Goal: Task Accomplishment & Management: Manage account settings

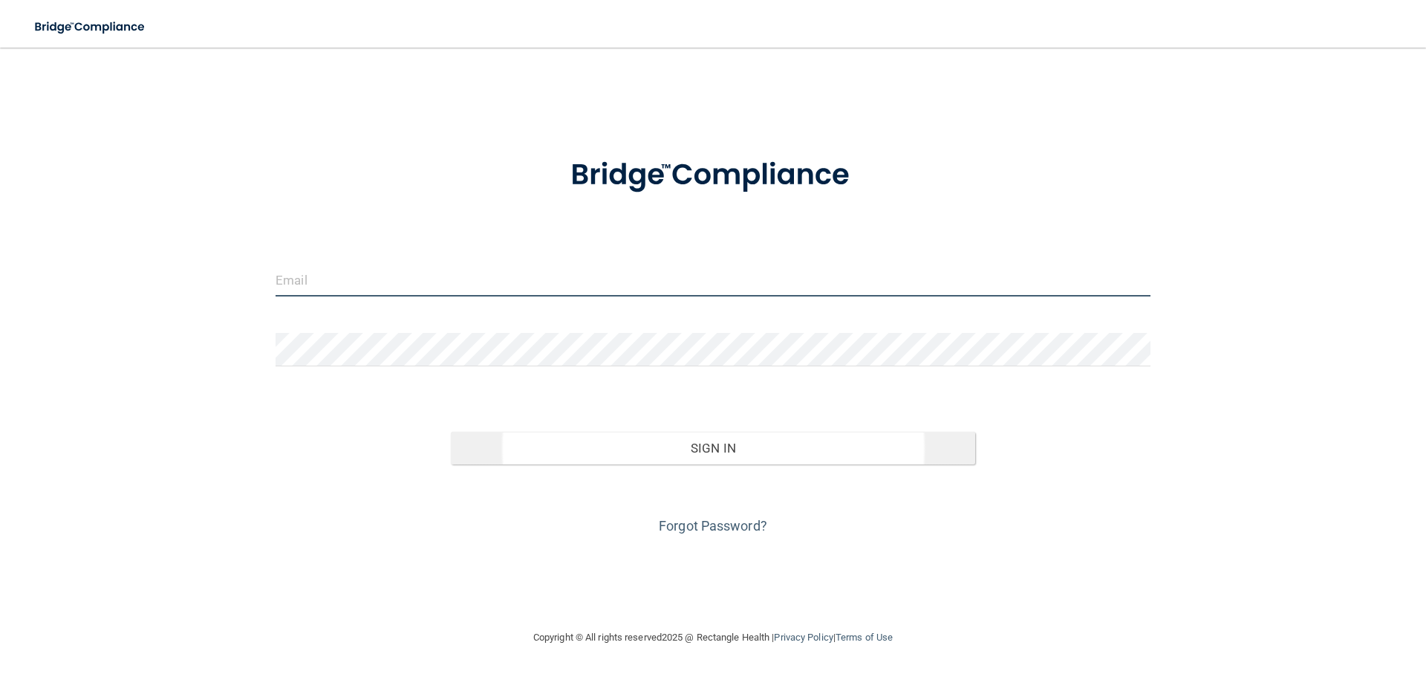
type input "[EMAIL_ADDRESS][DOMAIN_NAME]"
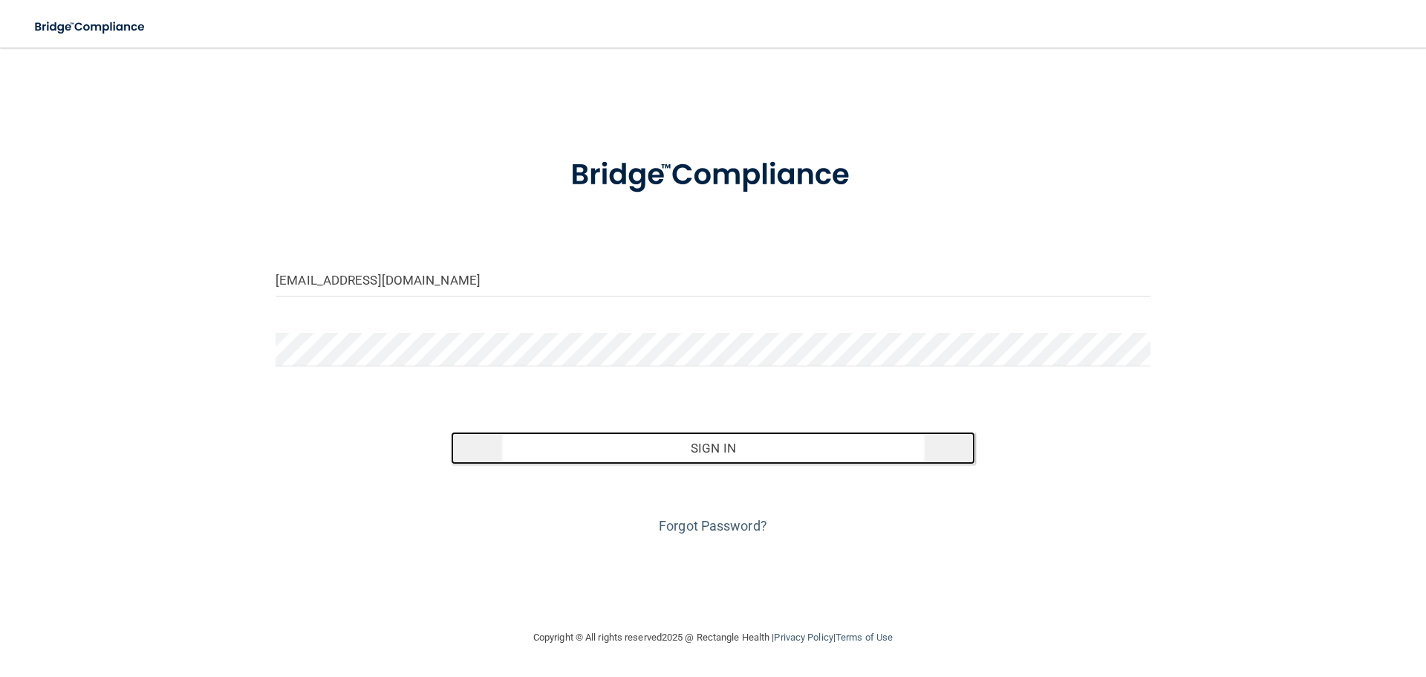
click at [723, 442] on button "Sign In" at bounding box center [713, 448] width 525 height 33
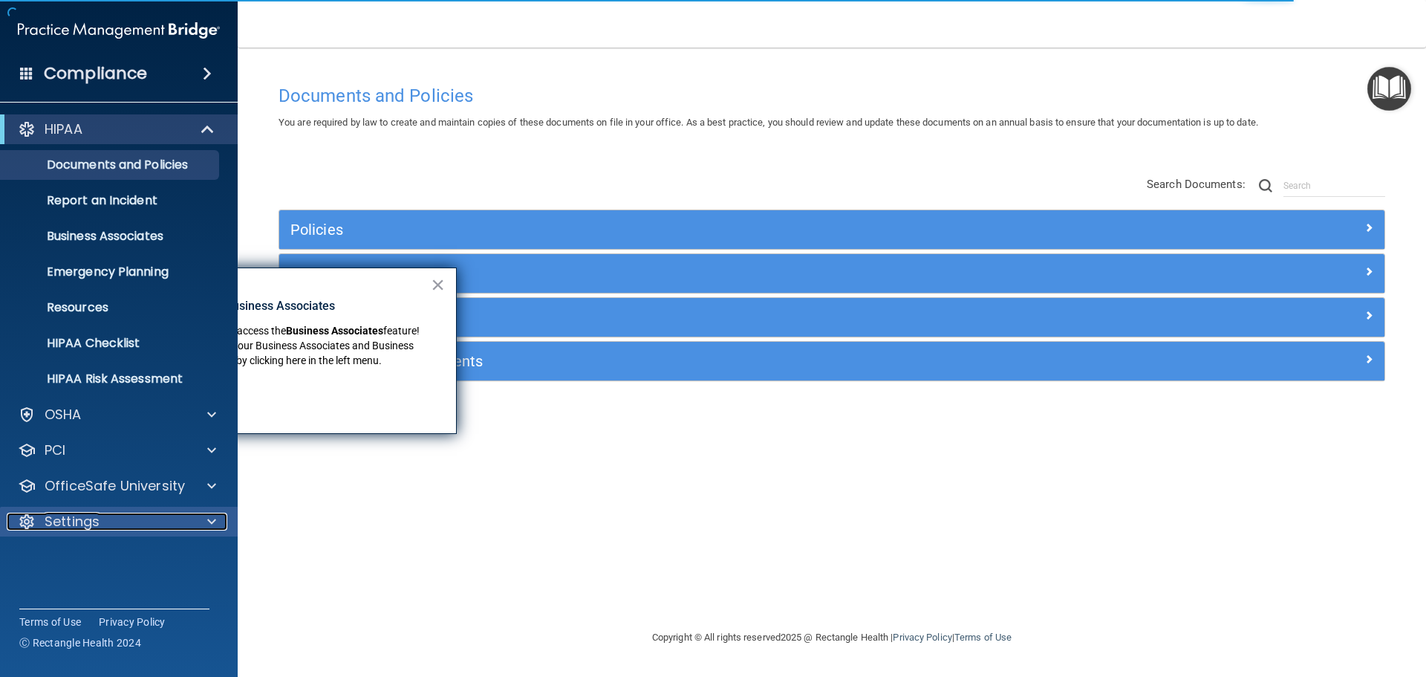
click at [191, 521] on div at bounding box center [209, 521] width 37 height 18
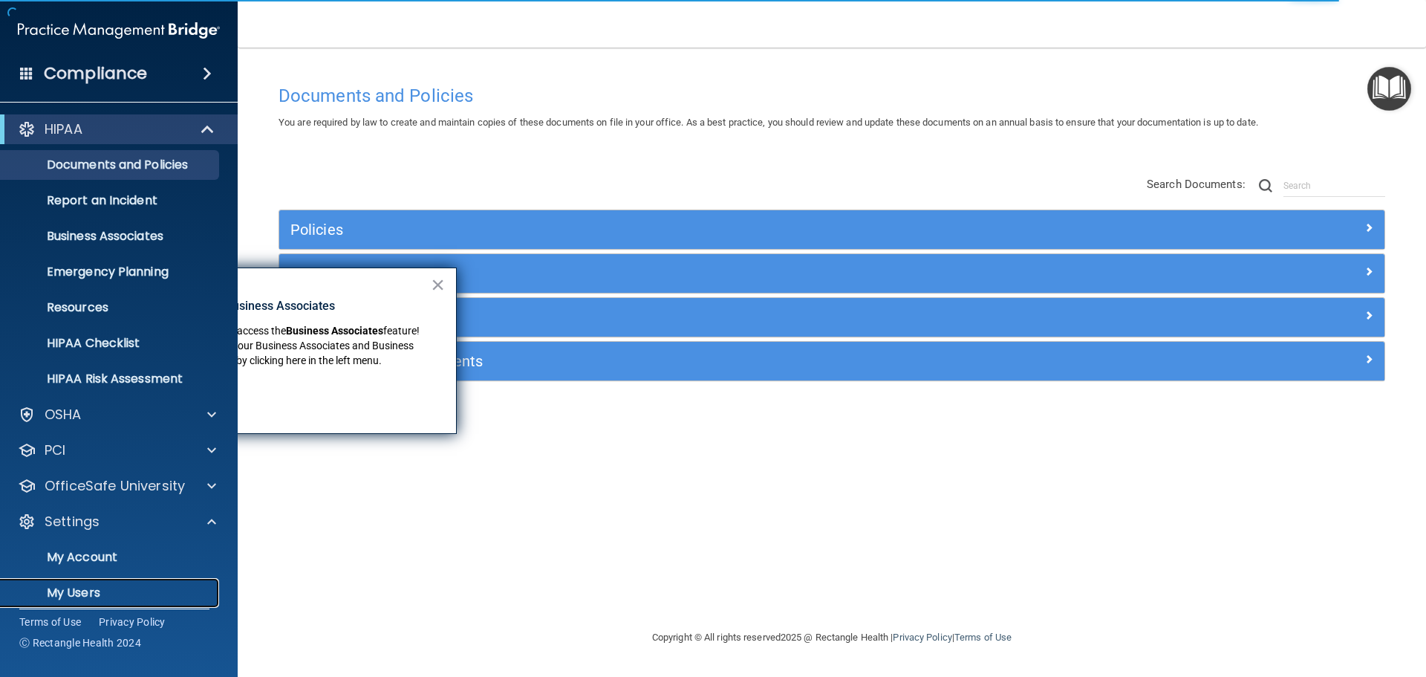
click at [126, 595] on p "My Users" at bounding box center [111, 592] width 203 height 15
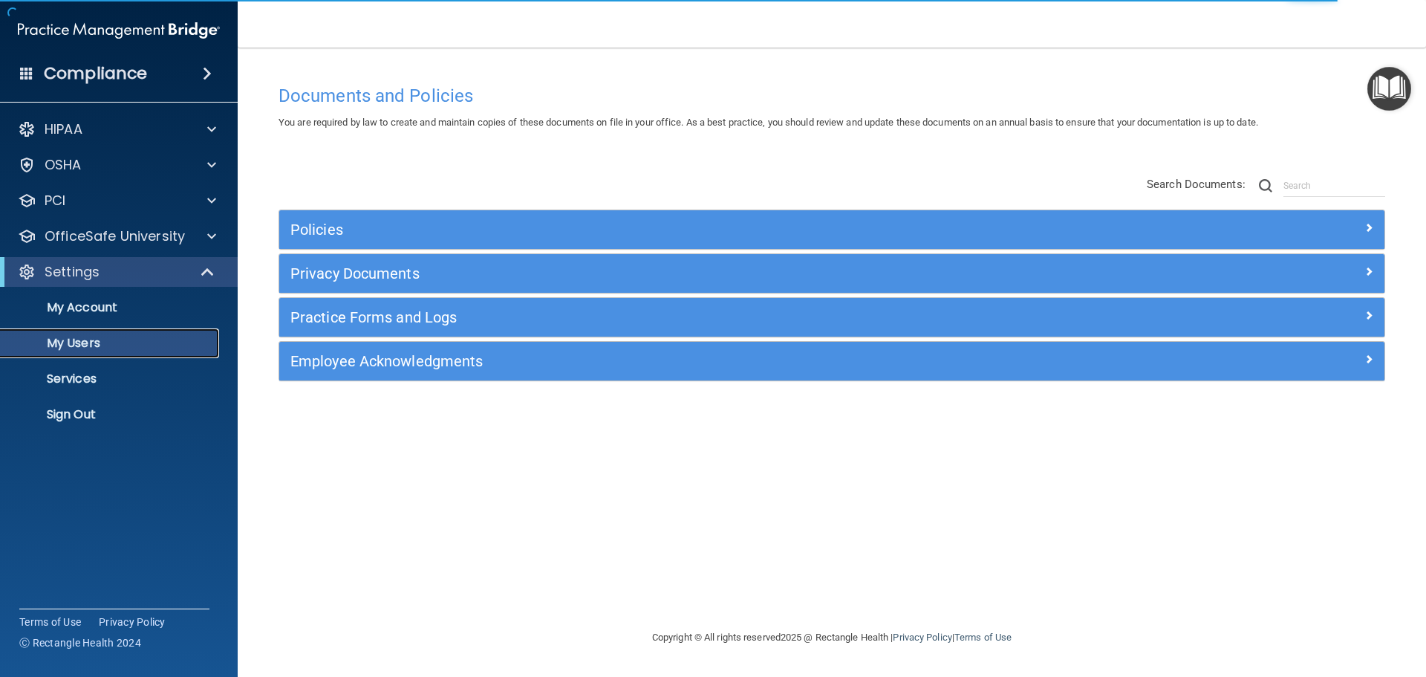
select select "20"
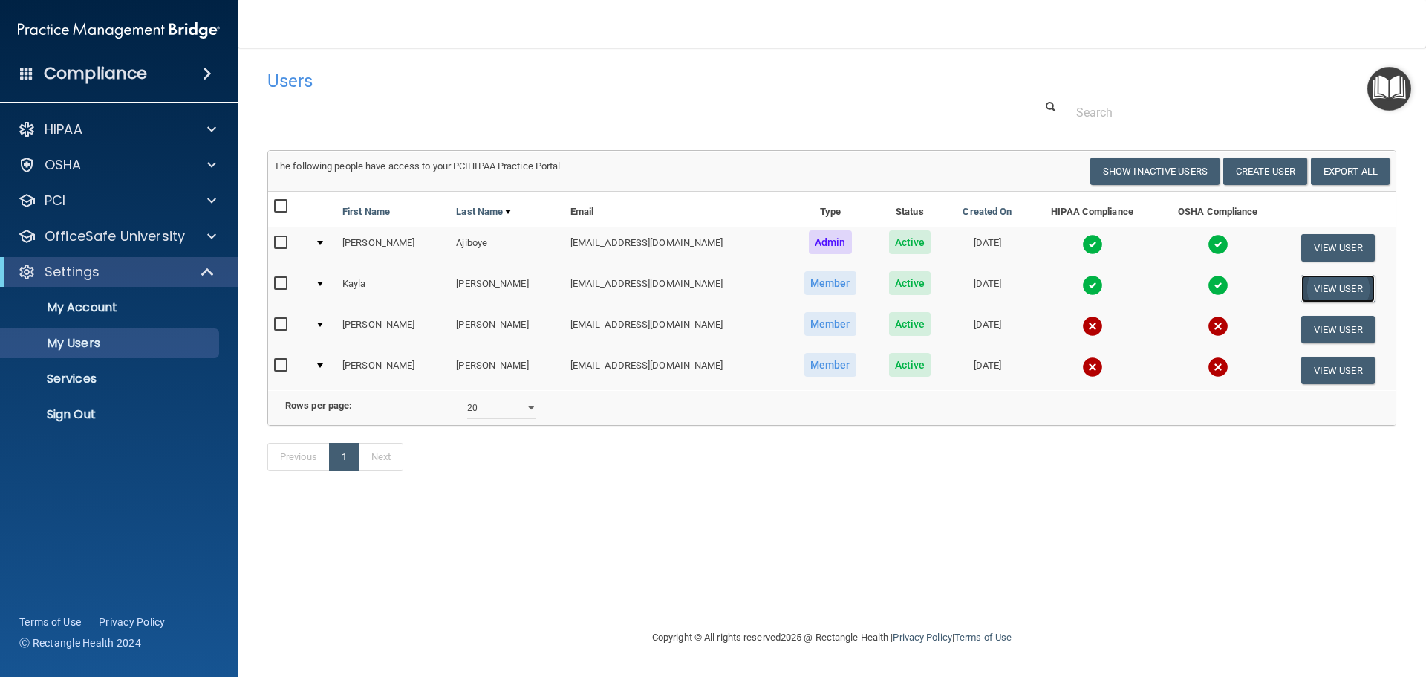
click at [1338, 290] on button "View User" at bounding box center [1338, 288] width 74 height 27
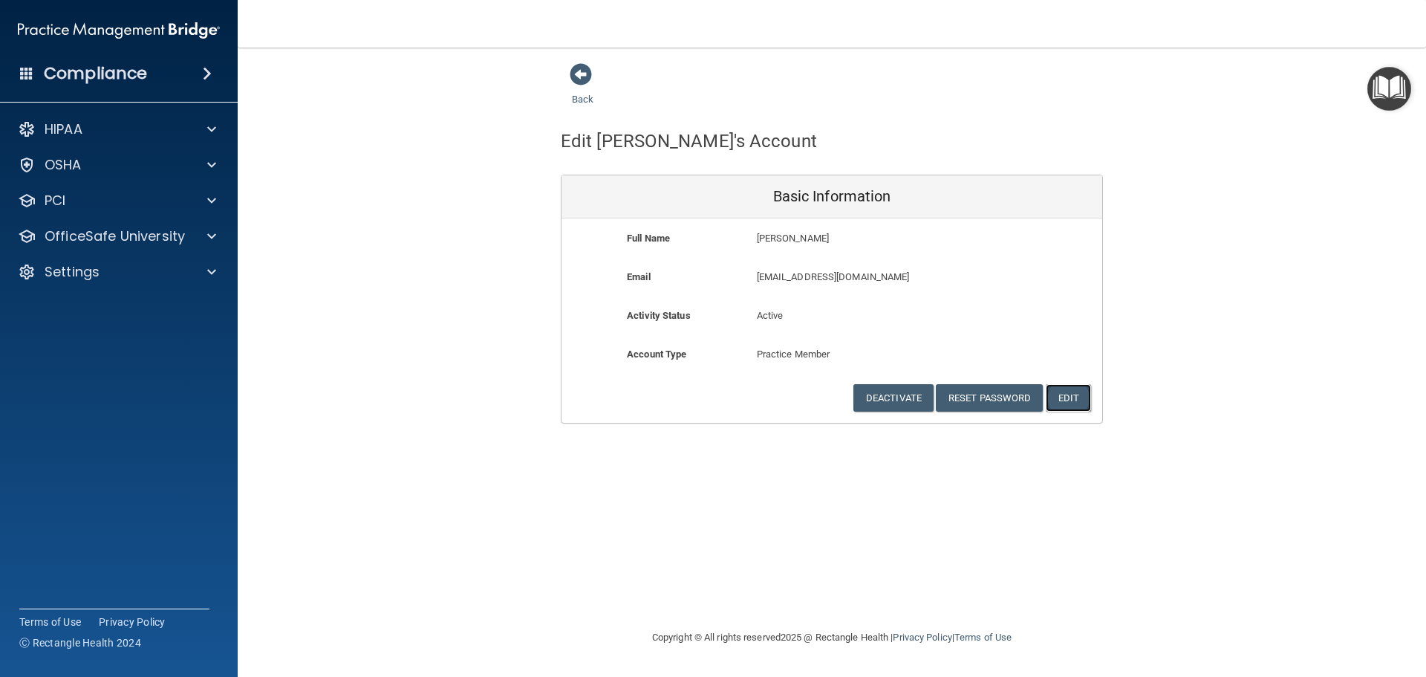
click at [1075, 393] on button "Edit" at bounding box center [1068, 397] width 45 height 27
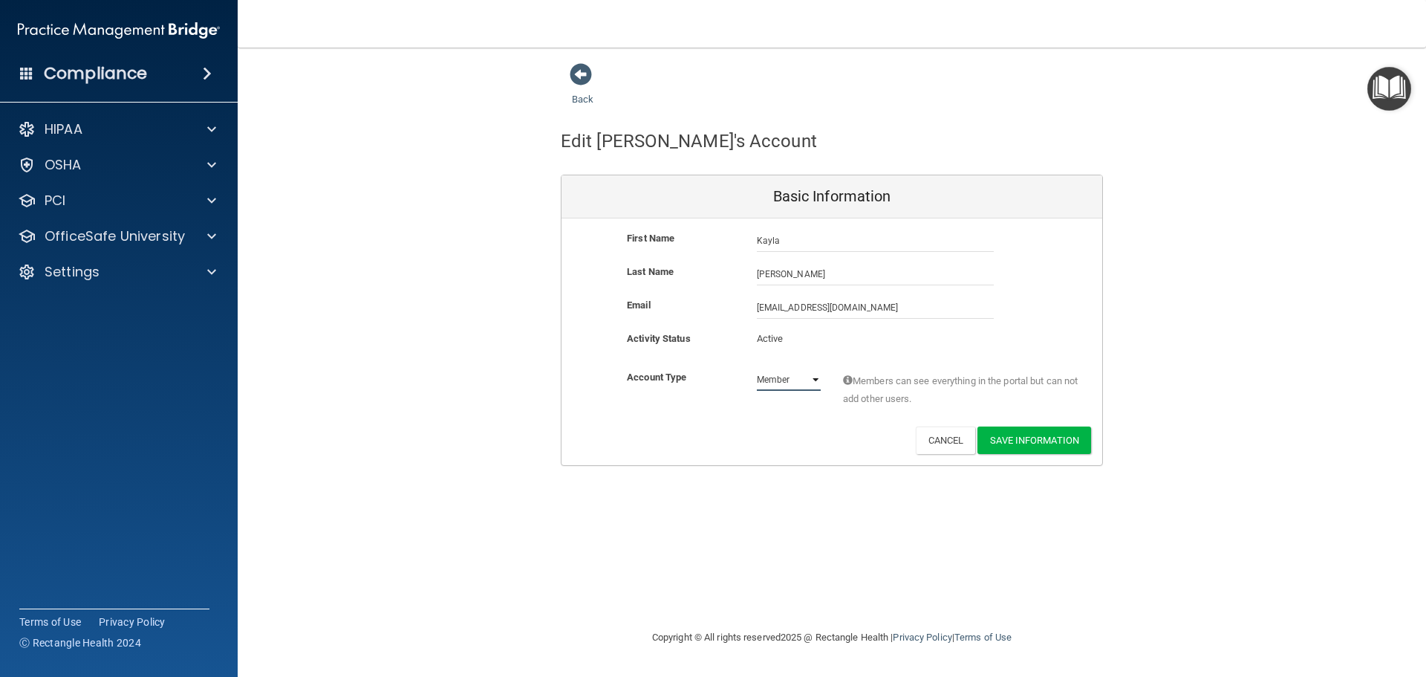
click at [813, 385] on select "Admin Member" at bounding box center [789, 379] width 64 height 22
select select "practice_admin"
click at [757, 368] on select "Admin Member" at bounding box center [789, 379] width 64 height 22
click at [1055, 437] on button "Save Information" at bounding box center [1034, 439] width 114 height 27
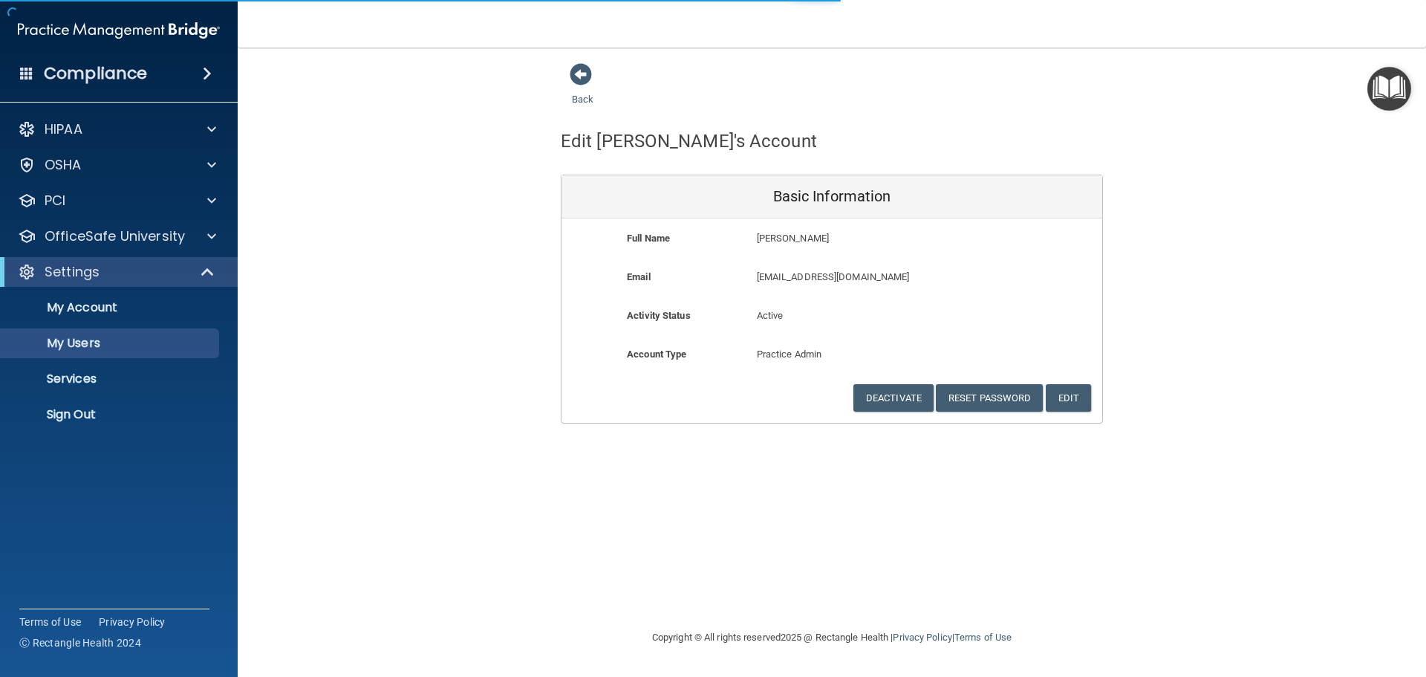
select select "20"
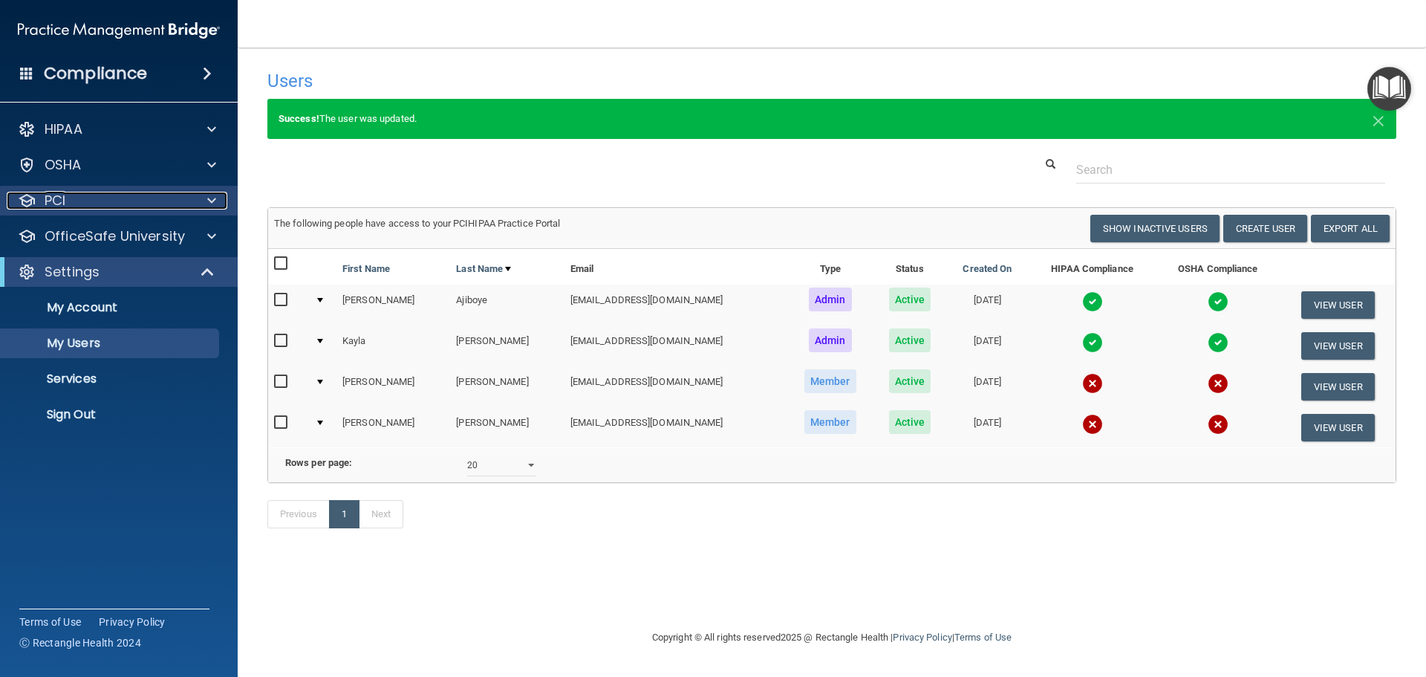
click at [210, 206] on span at bounding box center [211, 201] width 9 height 18
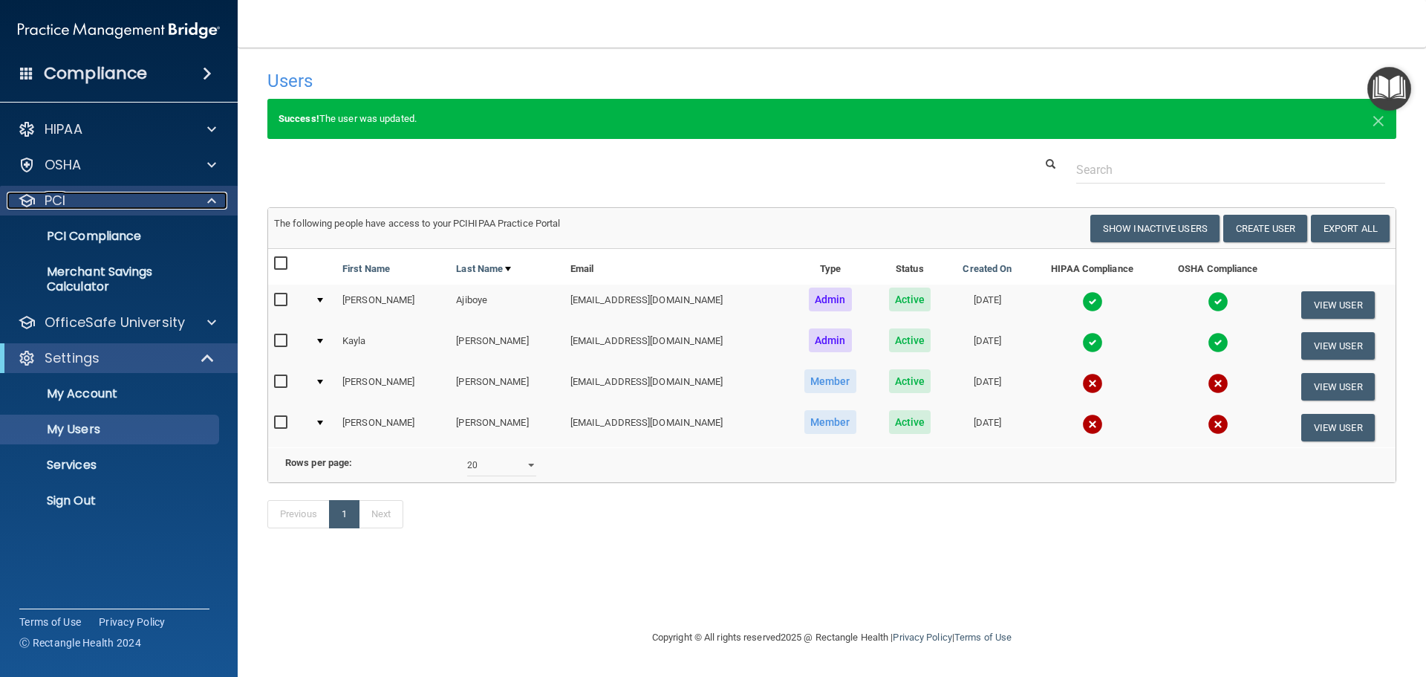
click at [210, 202] on span at bounding box center [211, 201] width 9 height 18
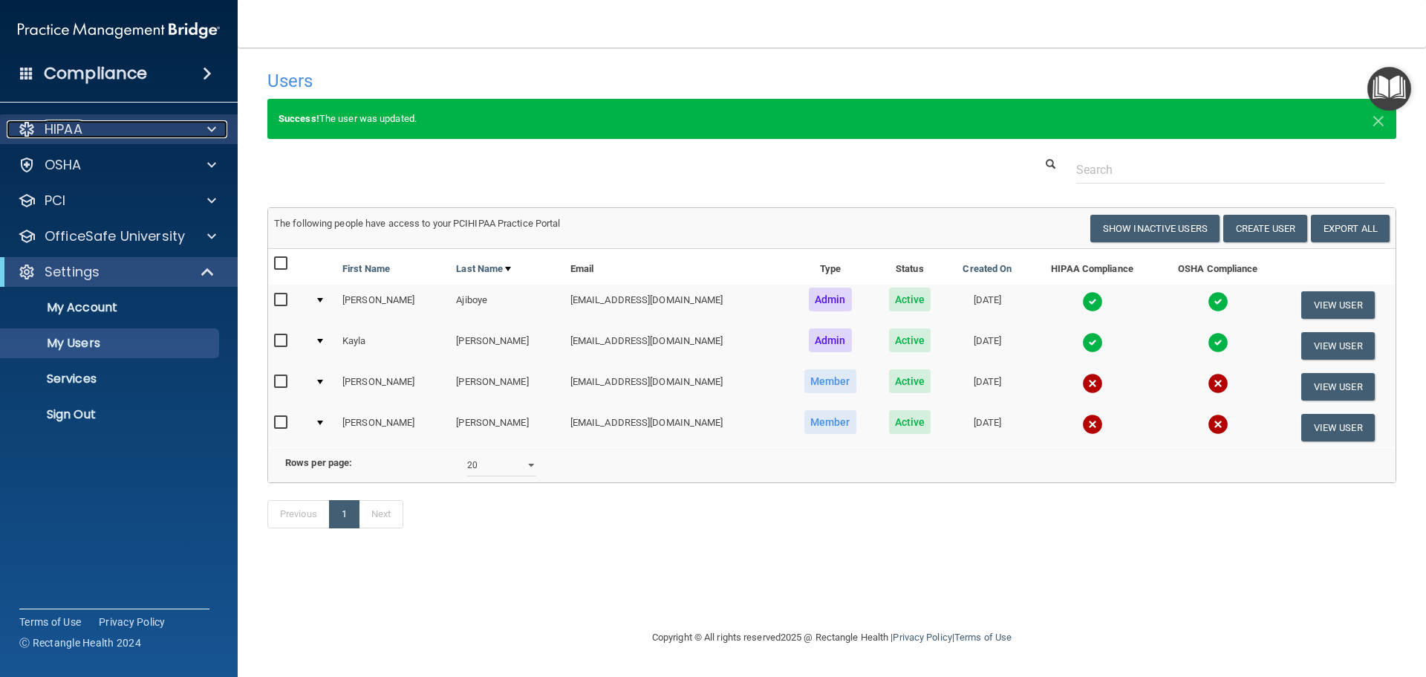
click at [210, 129] on span at bounding box center [211, 129] width 9 height 18
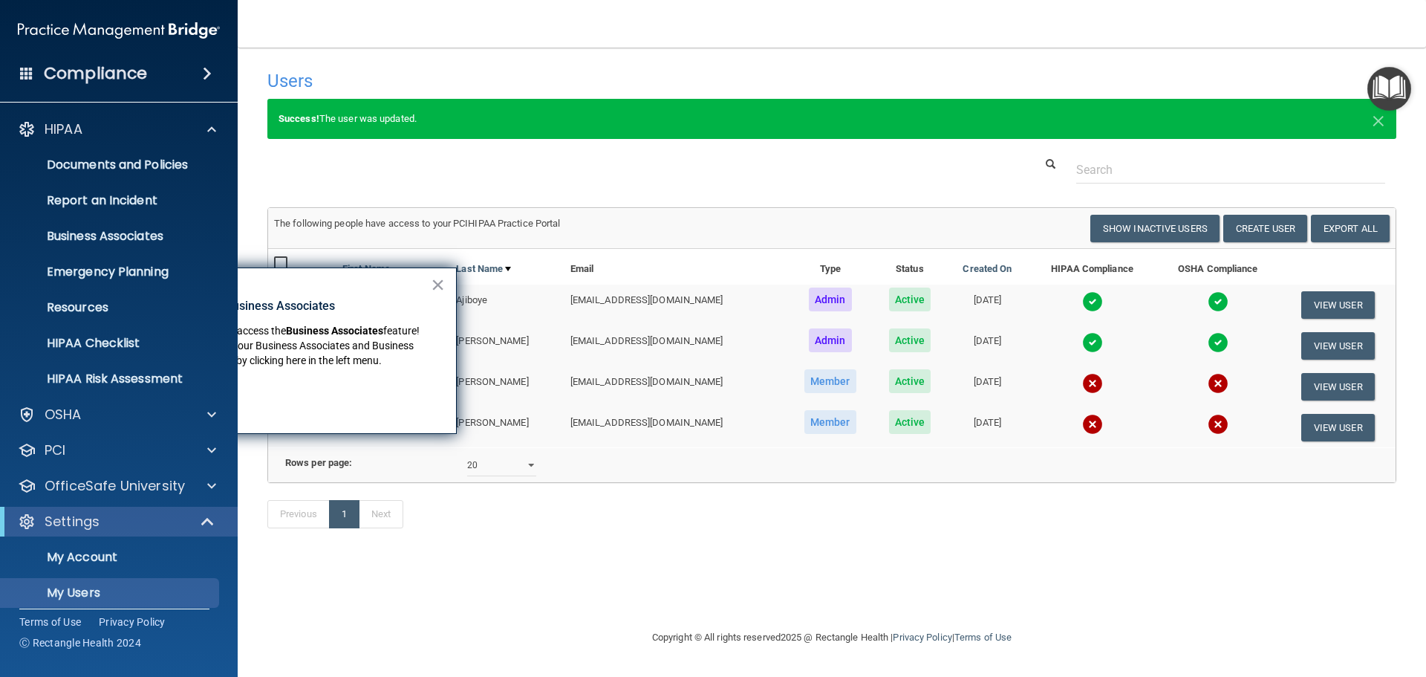
click at [456, 291] on div "× New Location for Business Associates We've made it easier to access the Busin…" at bounding box center [278, 350] width 357 height 166
click at [87, 163] on p "Documents and Policies" at bounding box center [111, 164] width 203 height 15
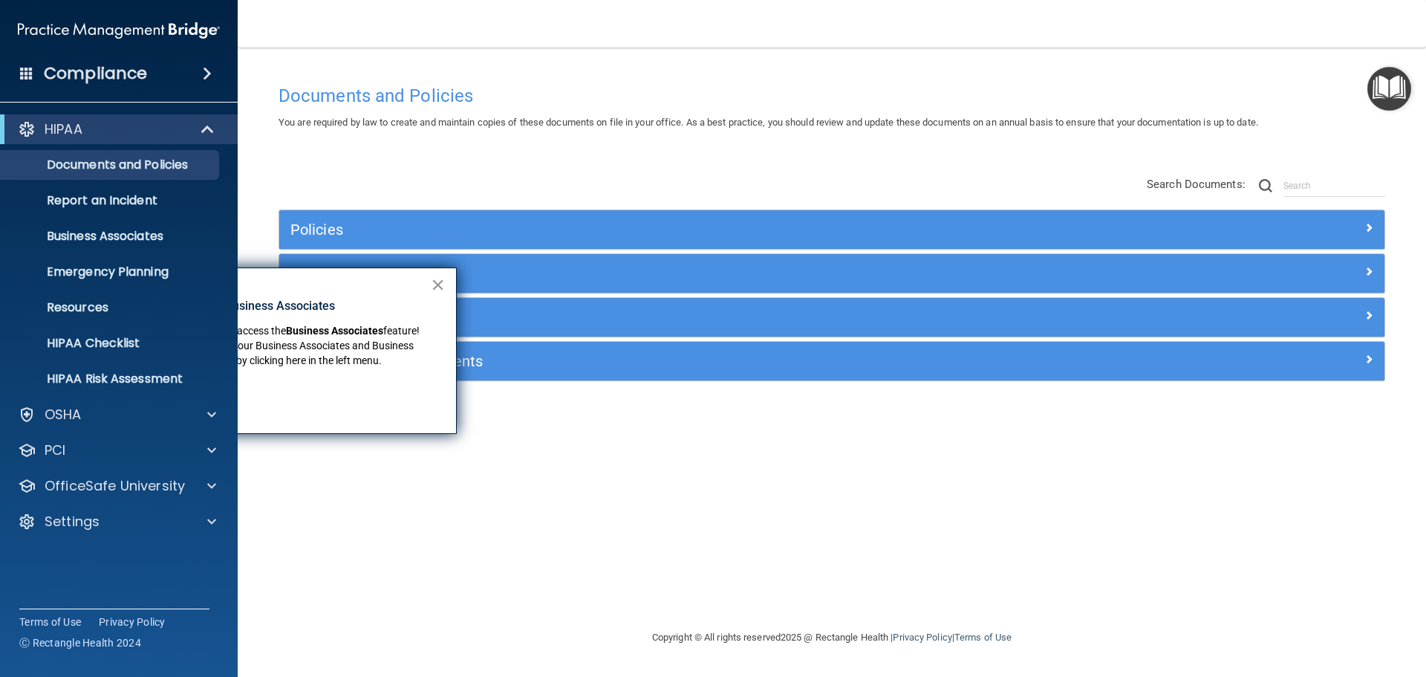
click at [441, 280] on button "×" at bounding box center [438, 285] width 14 height 24
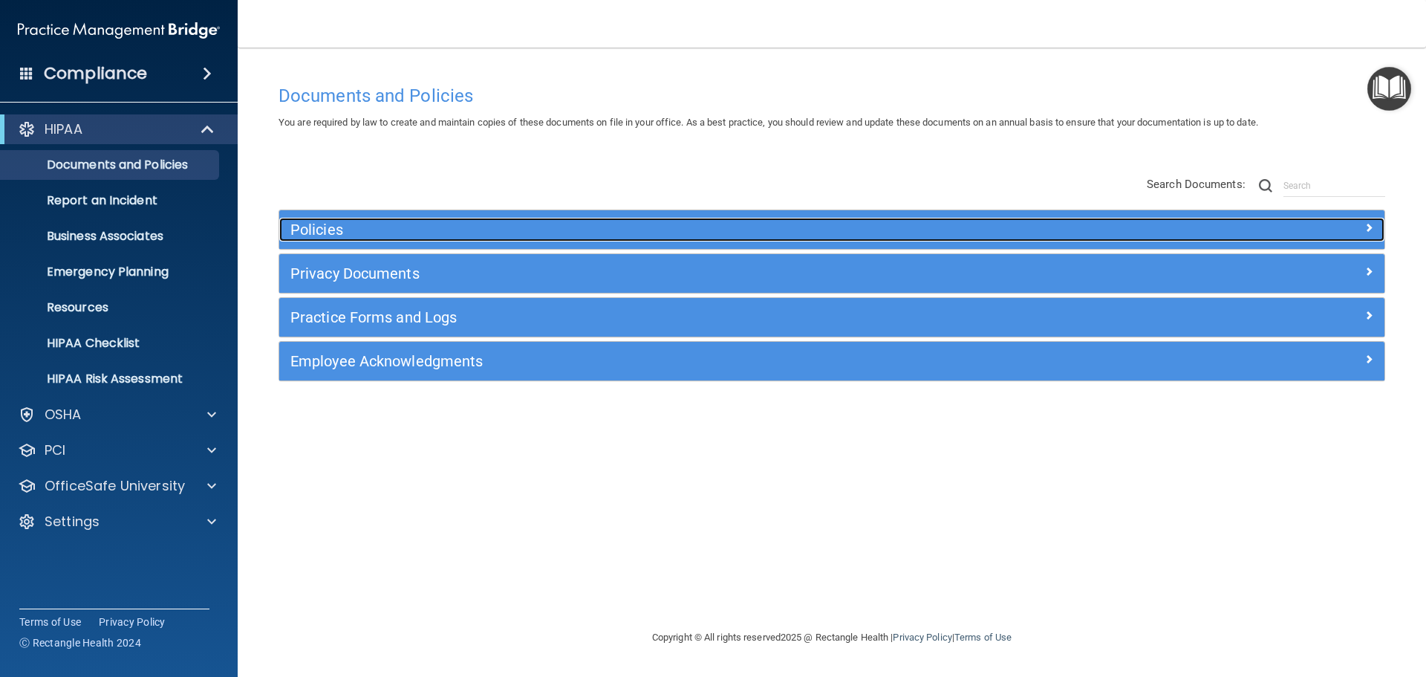
click at [1368, 226] on span at bounding box center [1368, 227] width 9 height 18
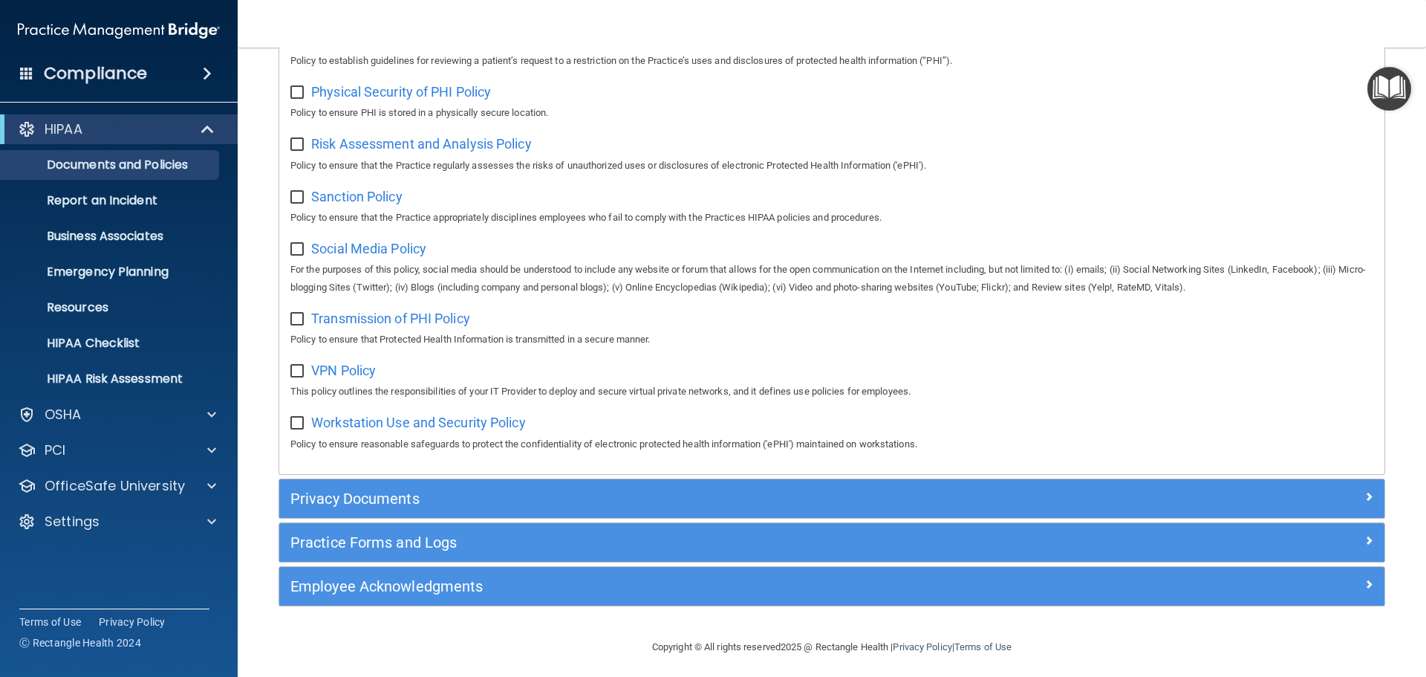
scroll to position [993, 0]
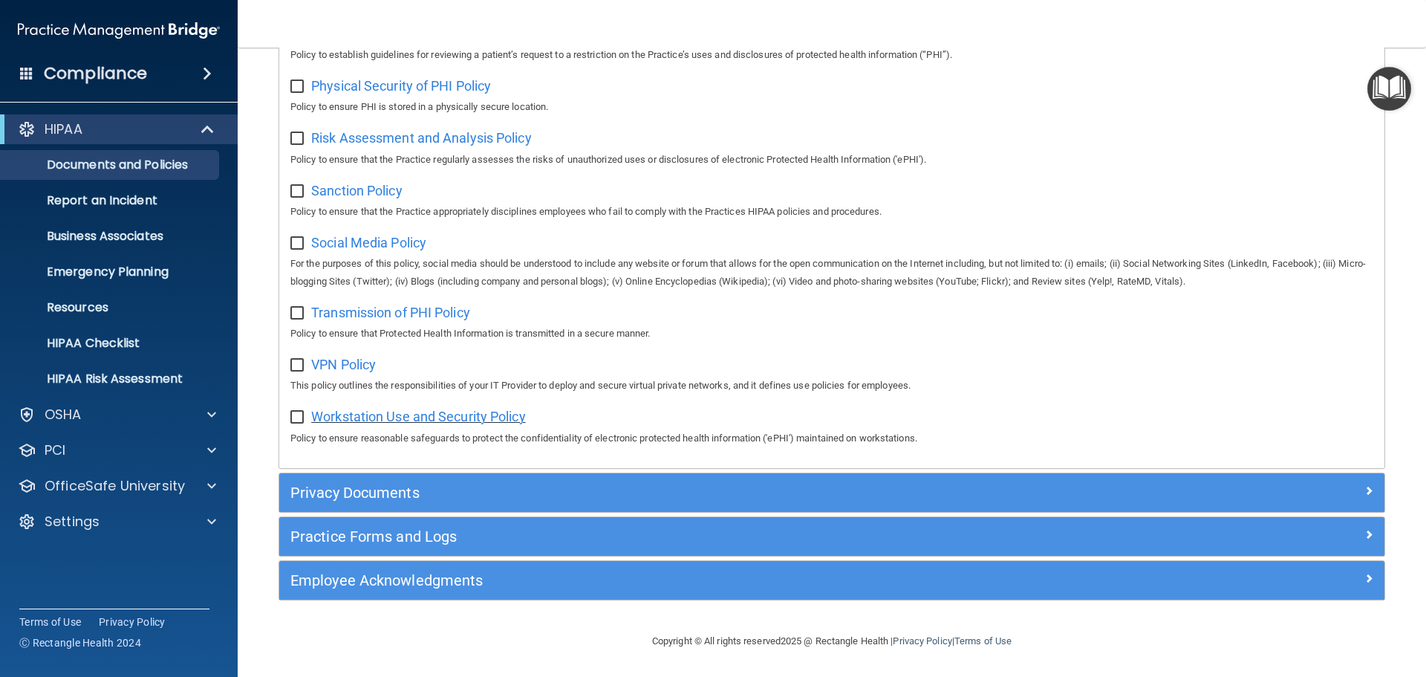
click at [467, 413] on span "Workstation Use and Security Policy" at bounding box center [418, 417] width 215 height 16
click at [254, 461] on main "Documents and Policies You are required by law to create and maintain copies of…" at bounding box center [832, 362] width 1188 height 629
click at [1229, 29] on nav "Toggle navigation [PERSON_NAME] [EMAIL_ADDRESS][DOMAIN_NAME] Manage My Enterpri…" at bounding box center [832, 24] width 1188 height 48
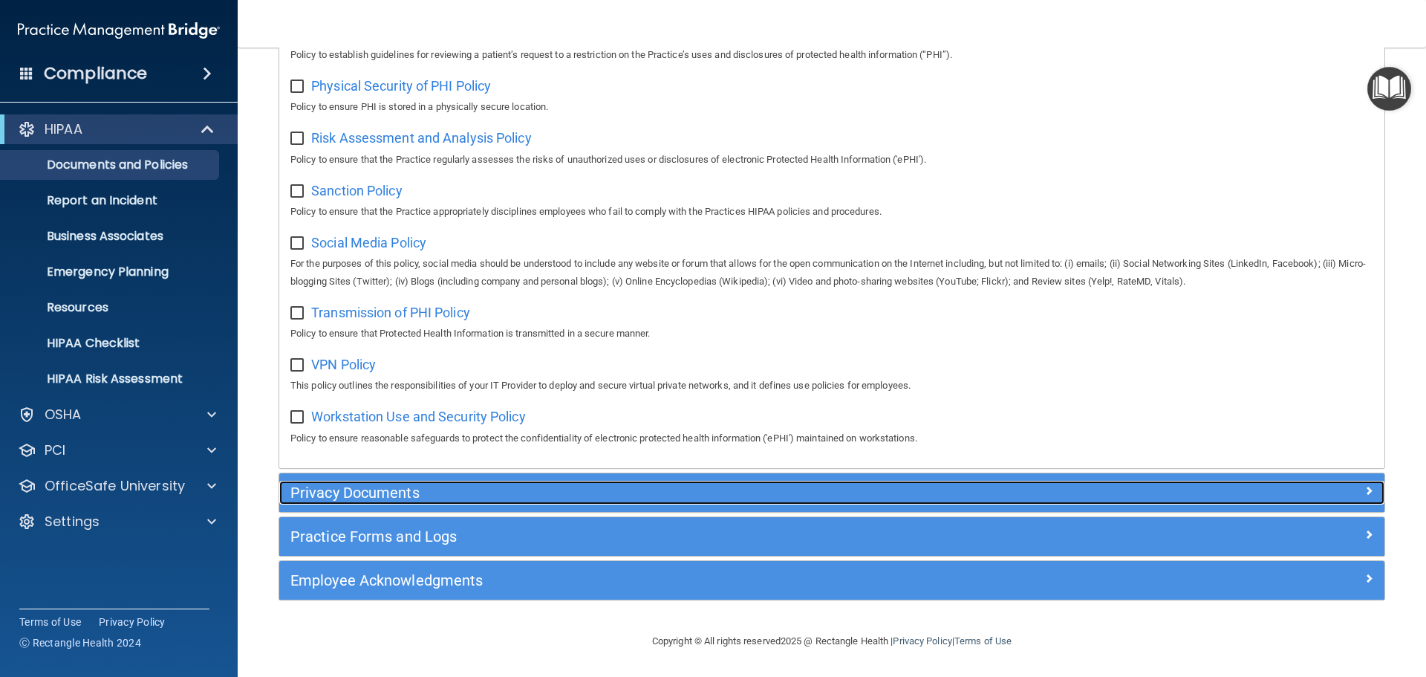
click at [339, 493] on h5 "Privacy Documents" at bounding box center [693, 492] width 807 height 16
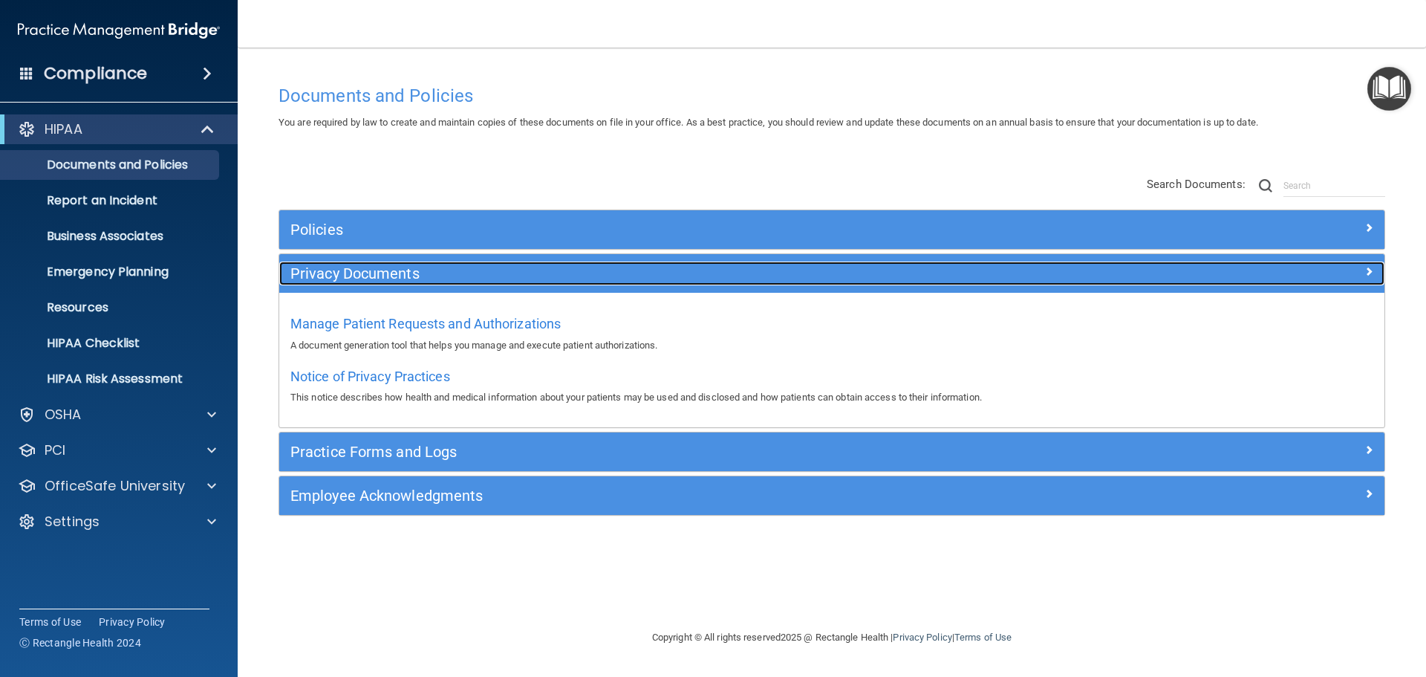
scroll to position [0, 0]
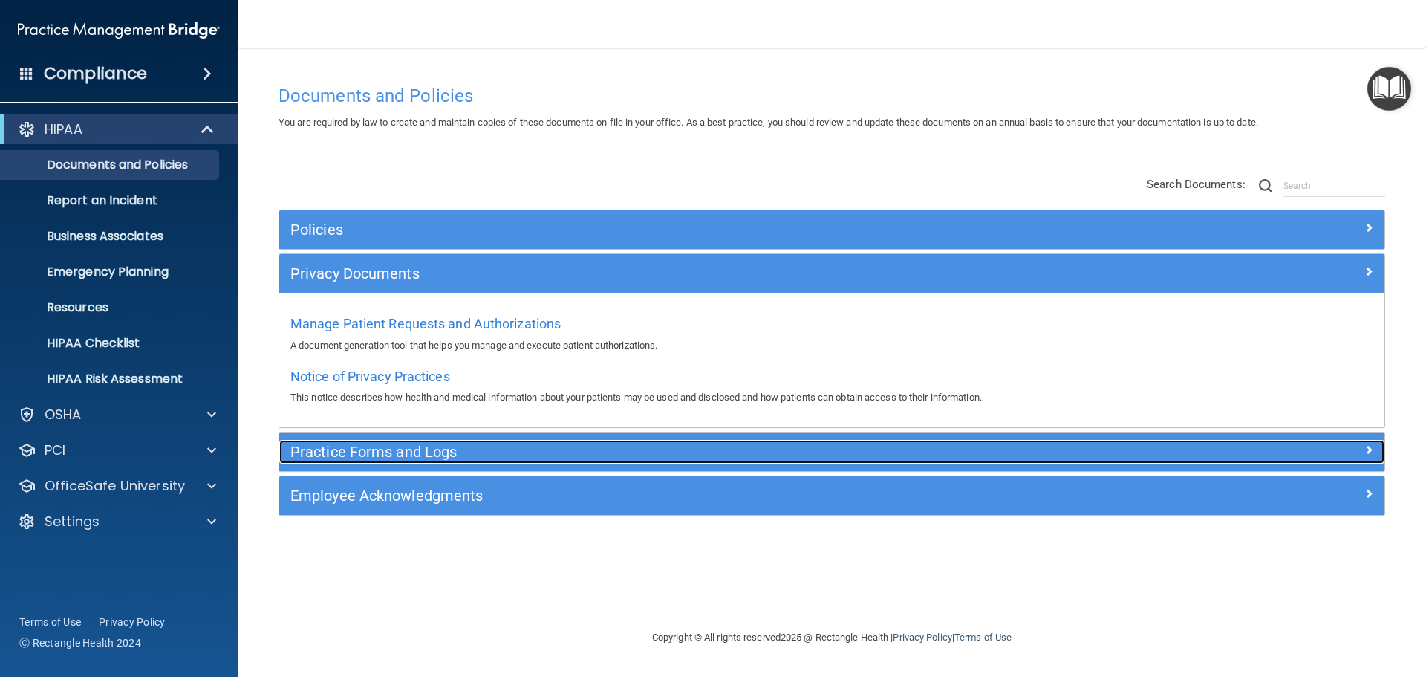
click at [370, 454] on h5 "Practice Forms and Logs" at bounding box center [693, 451] width 807 height 16
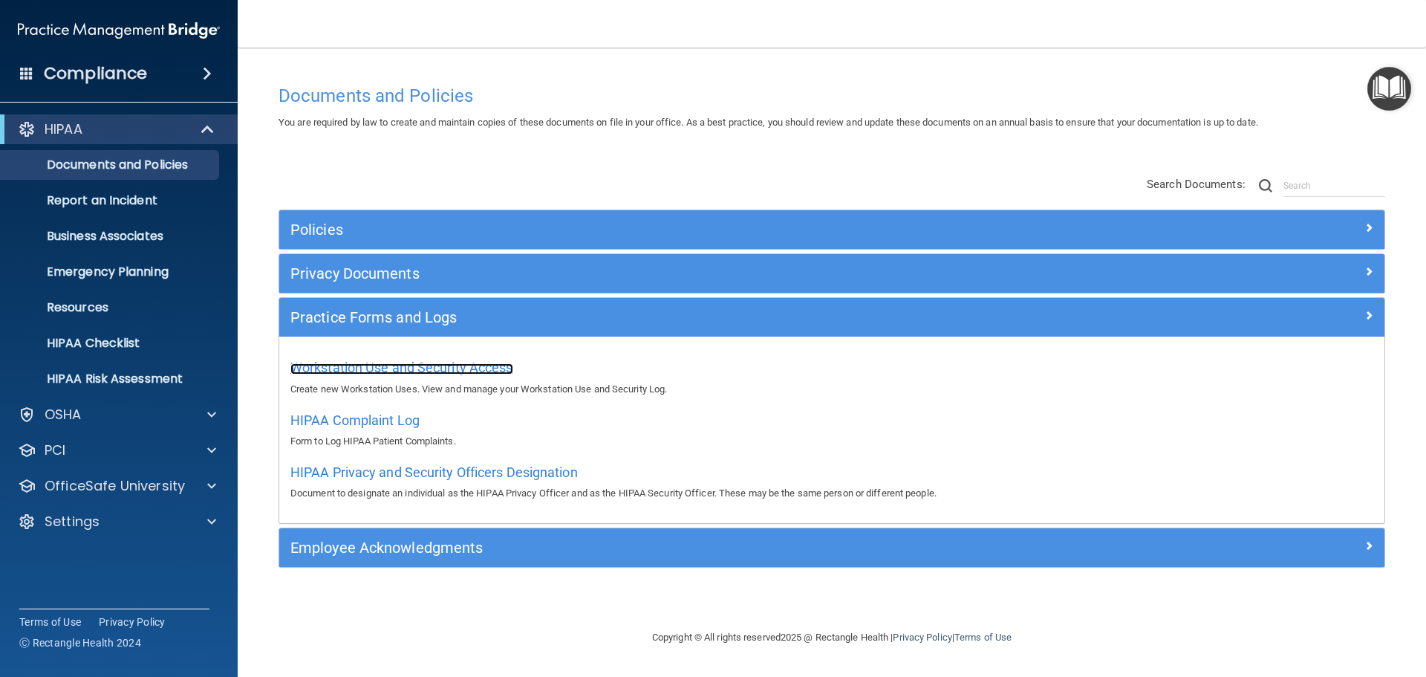
click at [372, 363] on span "Workstation Use and Security Access" at bounding box center [401, 367] width 223 height 16
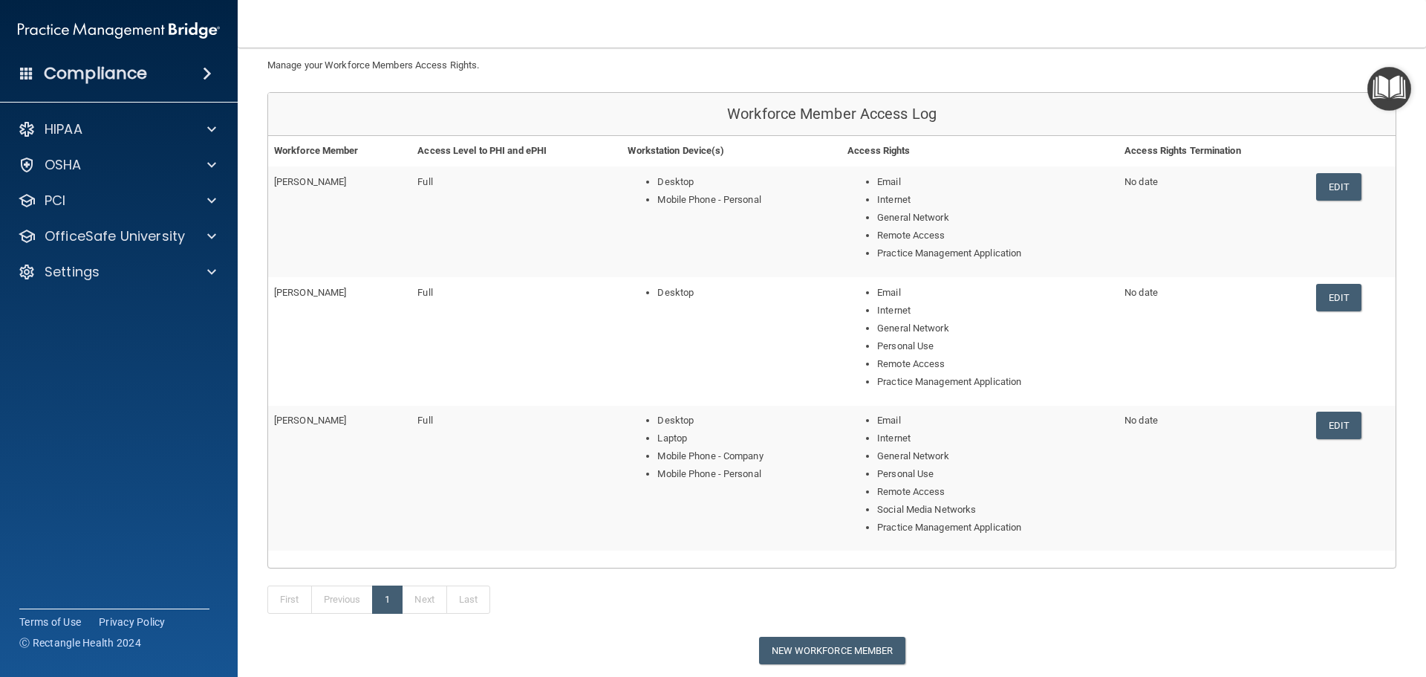
scroll to position [149, 0]
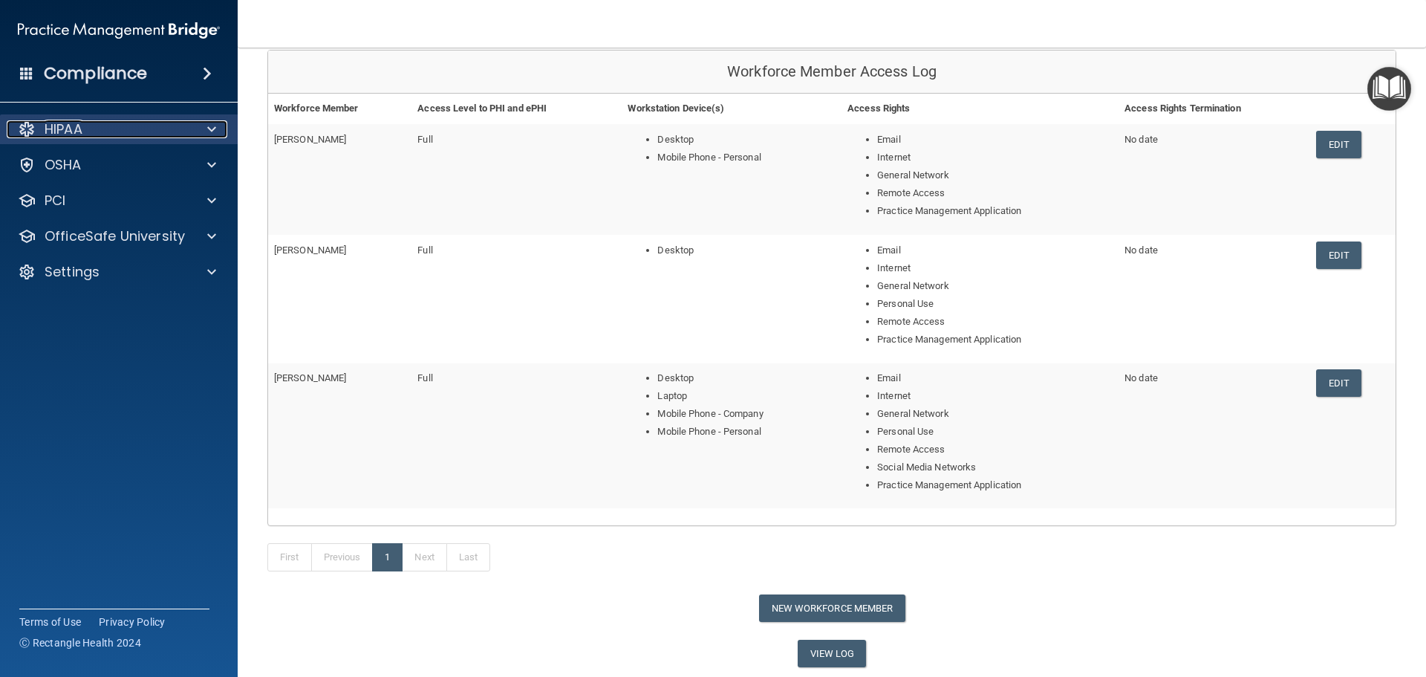
click at [207, 125] on span at bounding box center [211, 129] width 9 height 18
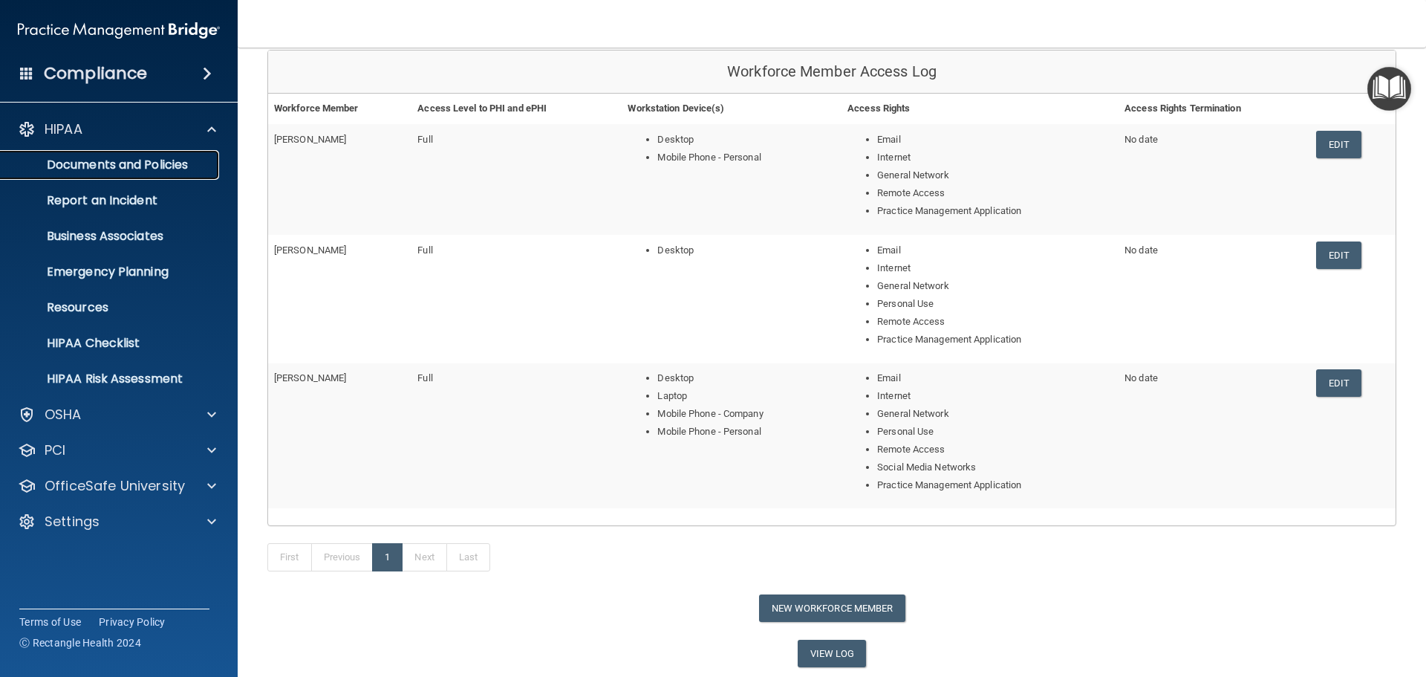
click at [137, 166] on p "Documents and Policies" at bounding box center [111, 164] width 203 height 15
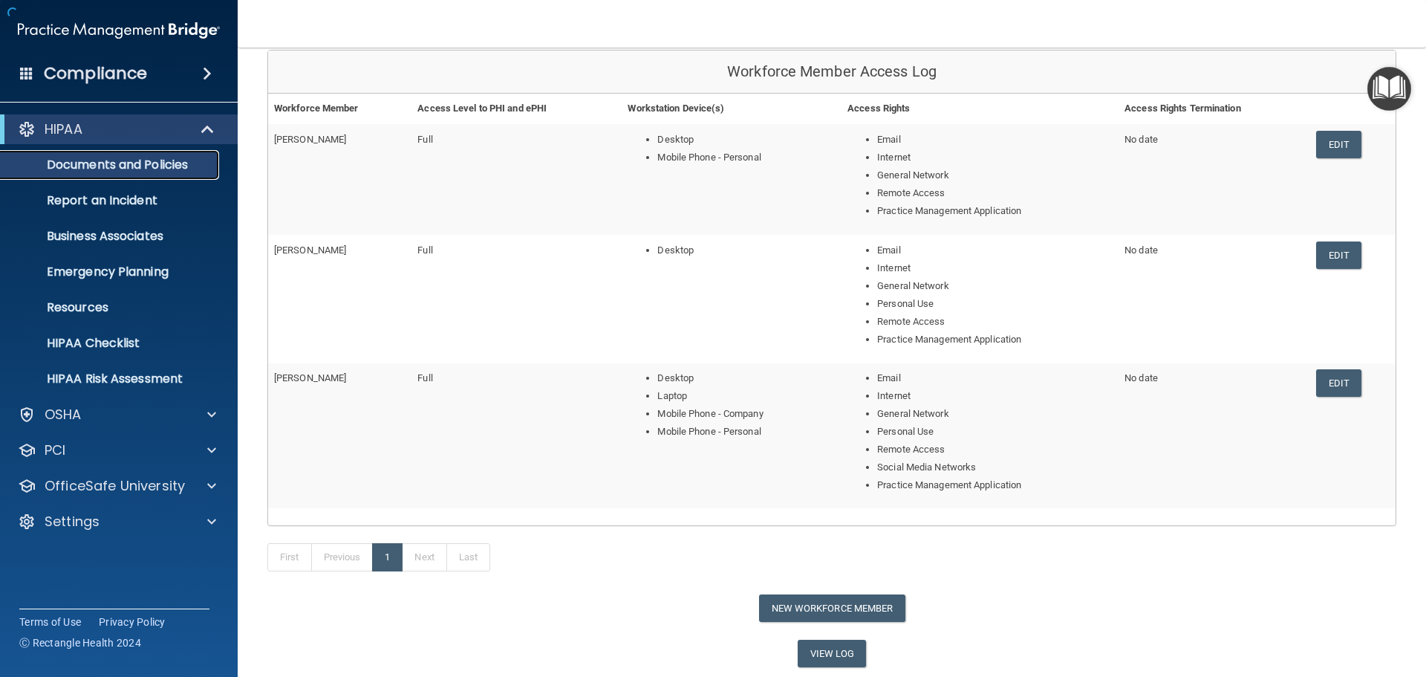
click at [137, 166] on p "Documents and Policies" at bounding box center [111, 164] width 203 height 15
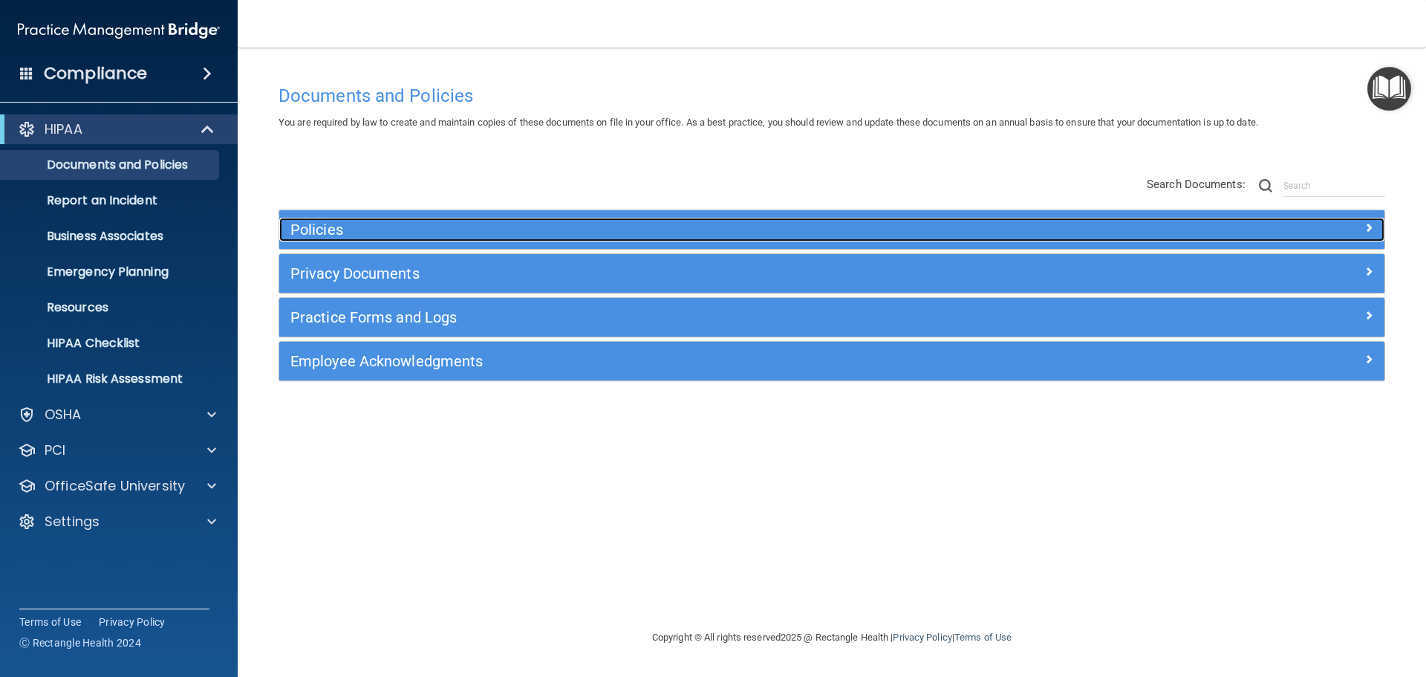
click at [374, 238] on div "Policies" at bounding box center [693, 230] width 829 height 24
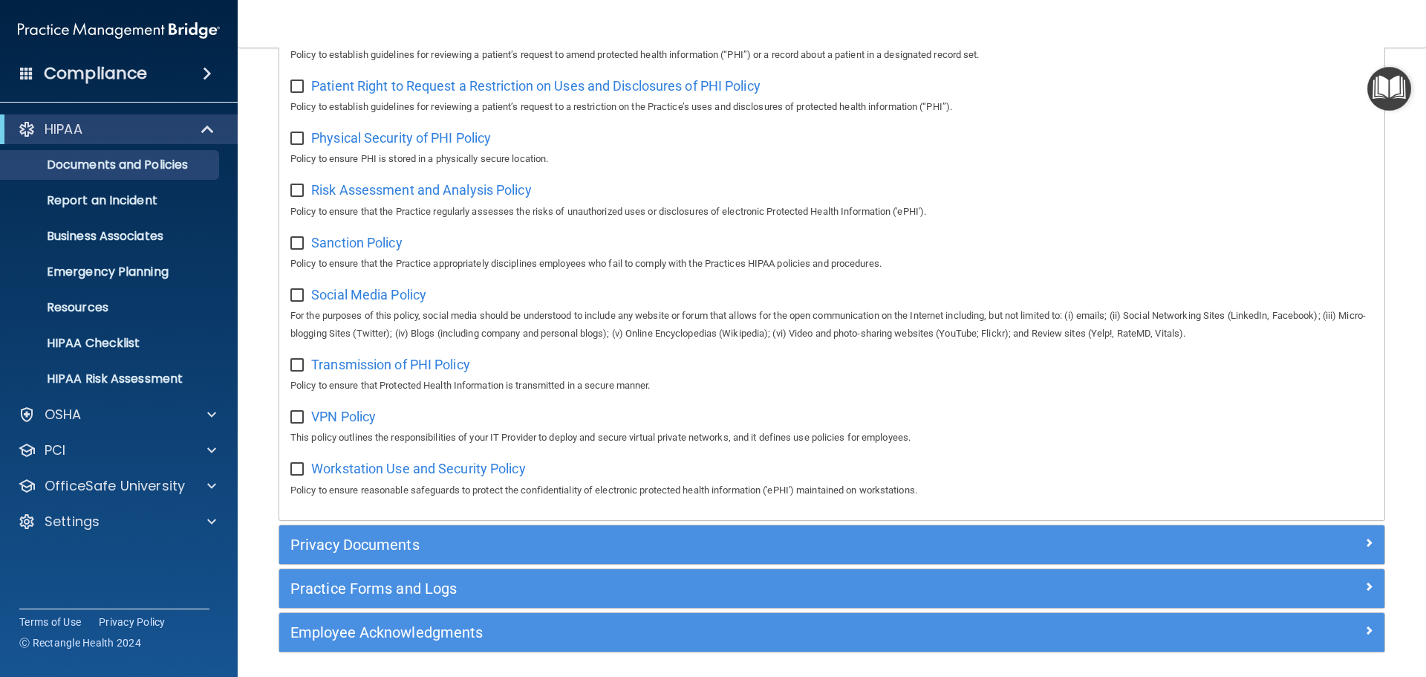
scroll to position [993, 0]
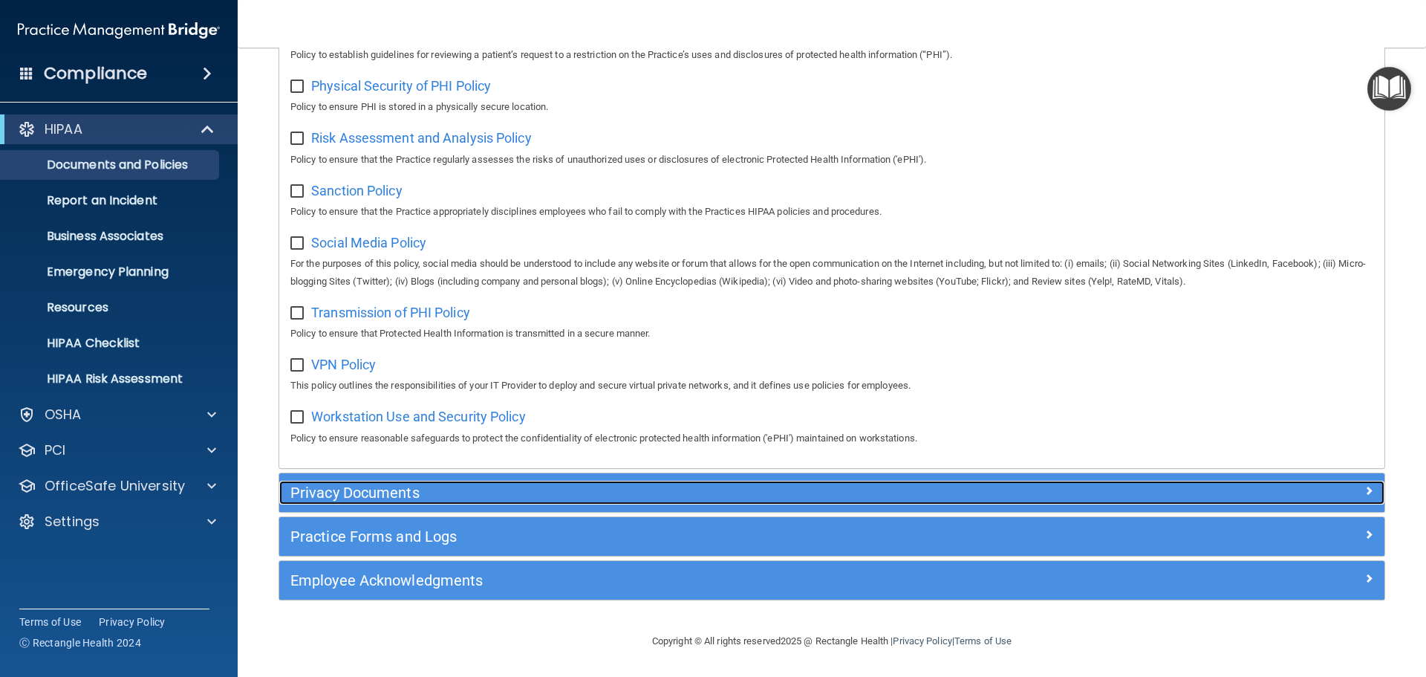
click at [1174, 489] on div at bounding box center [1246, 490] width 276 height 18
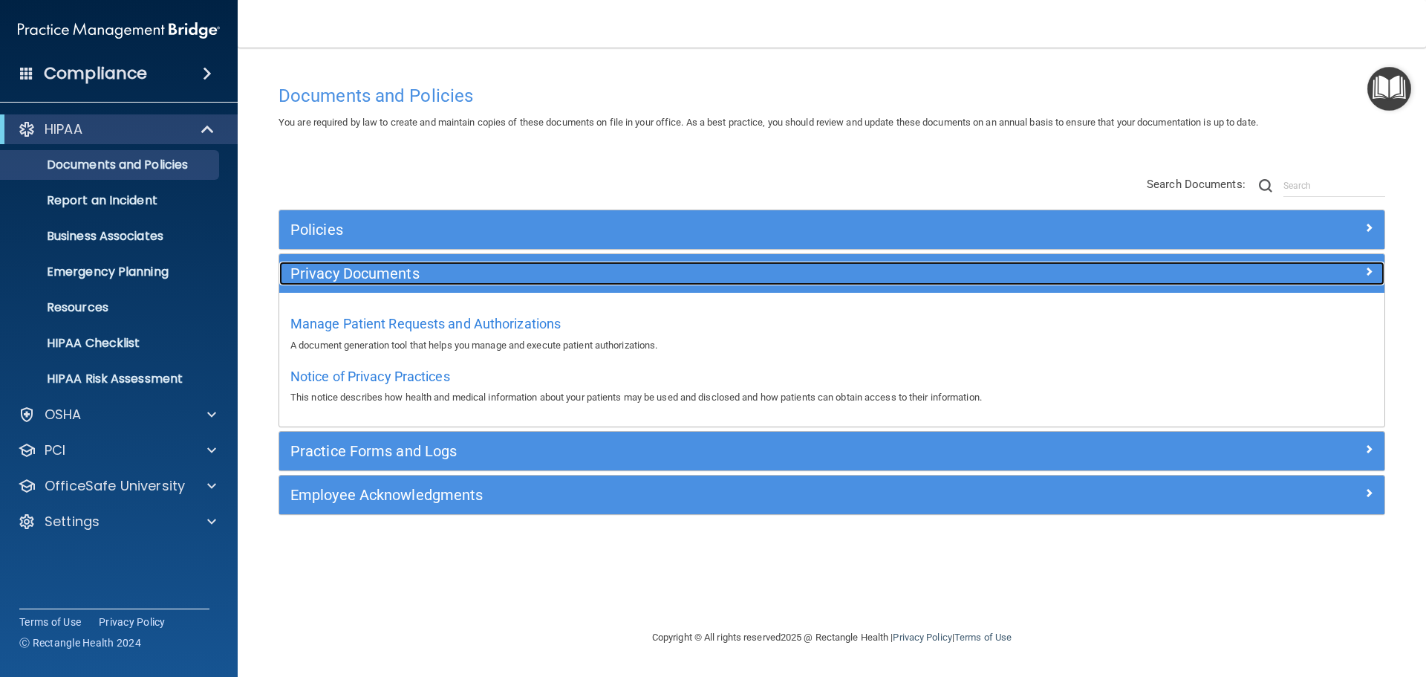
scroll to position [0, 0]
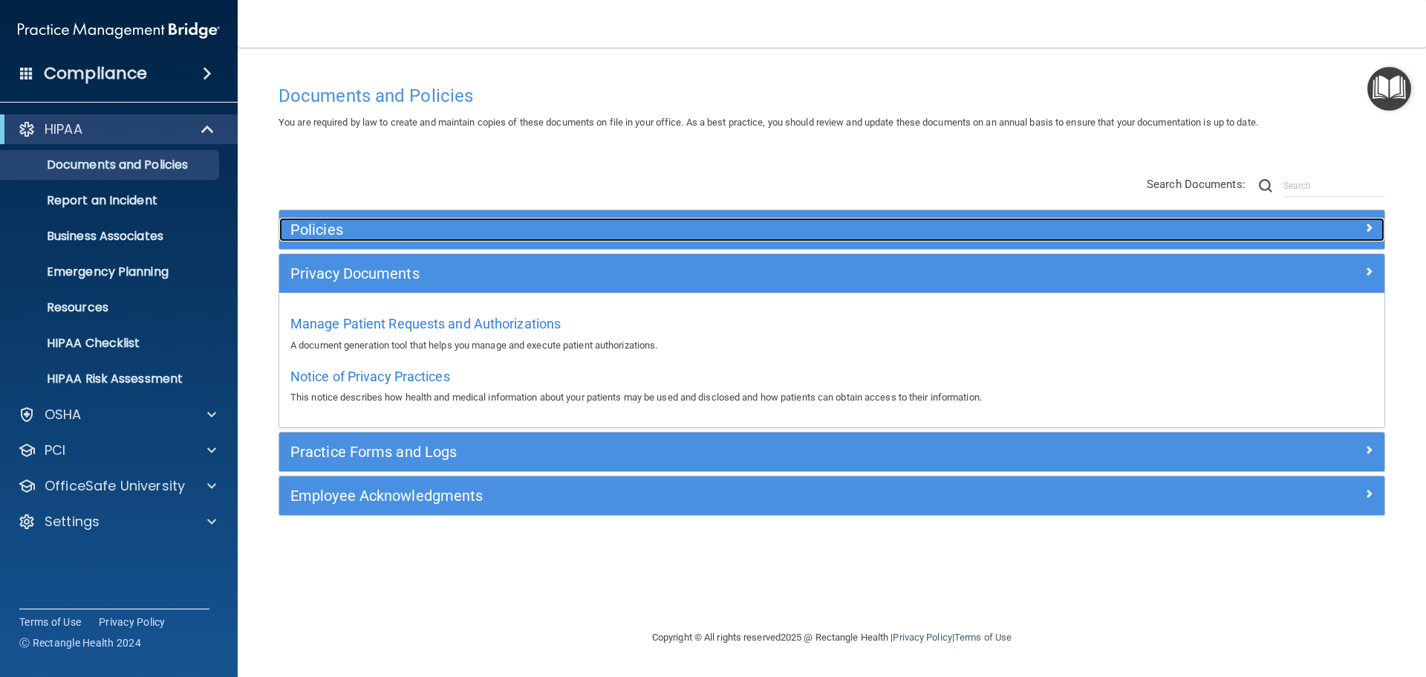
click at [1138, 233] on div at bounding box center [1246, 227] width 276 height 18
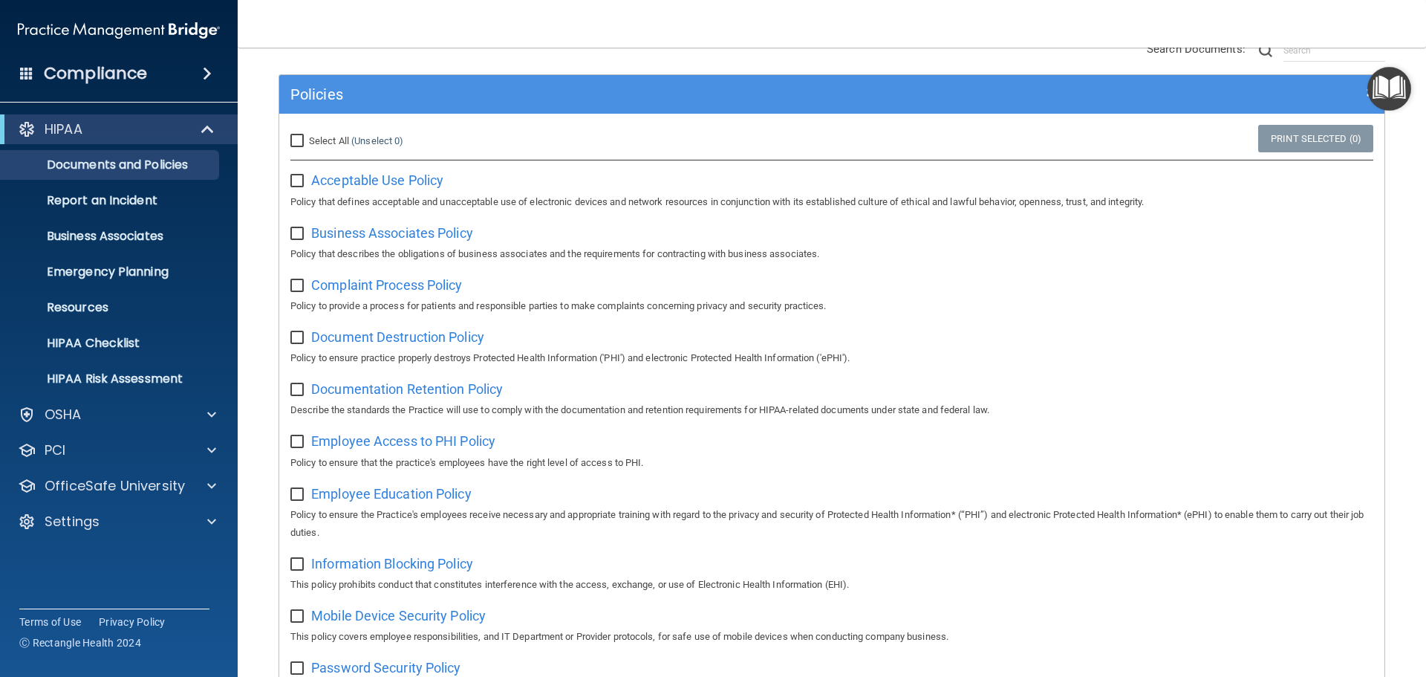
scroll to position [149, 0]
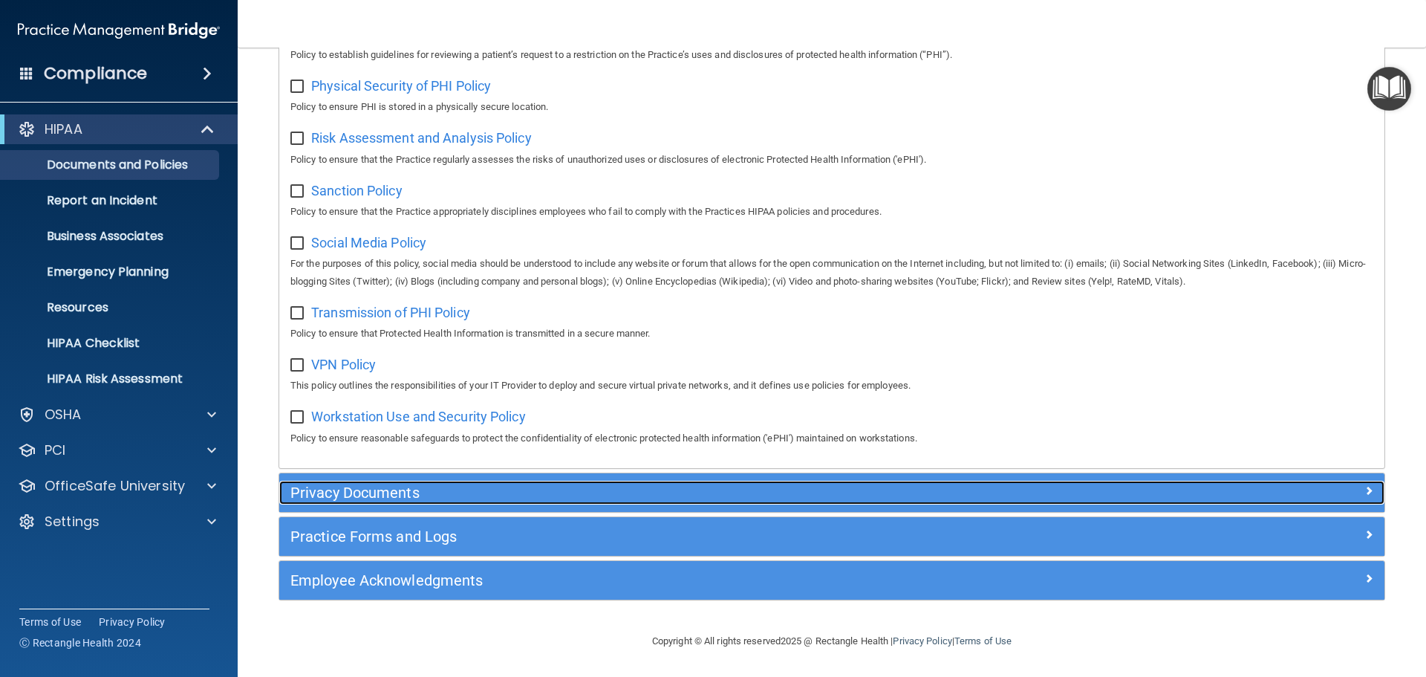
click at [427, 497] on h5 "Privacy Documents" at bounding box center [693, 492] width 807 height 16
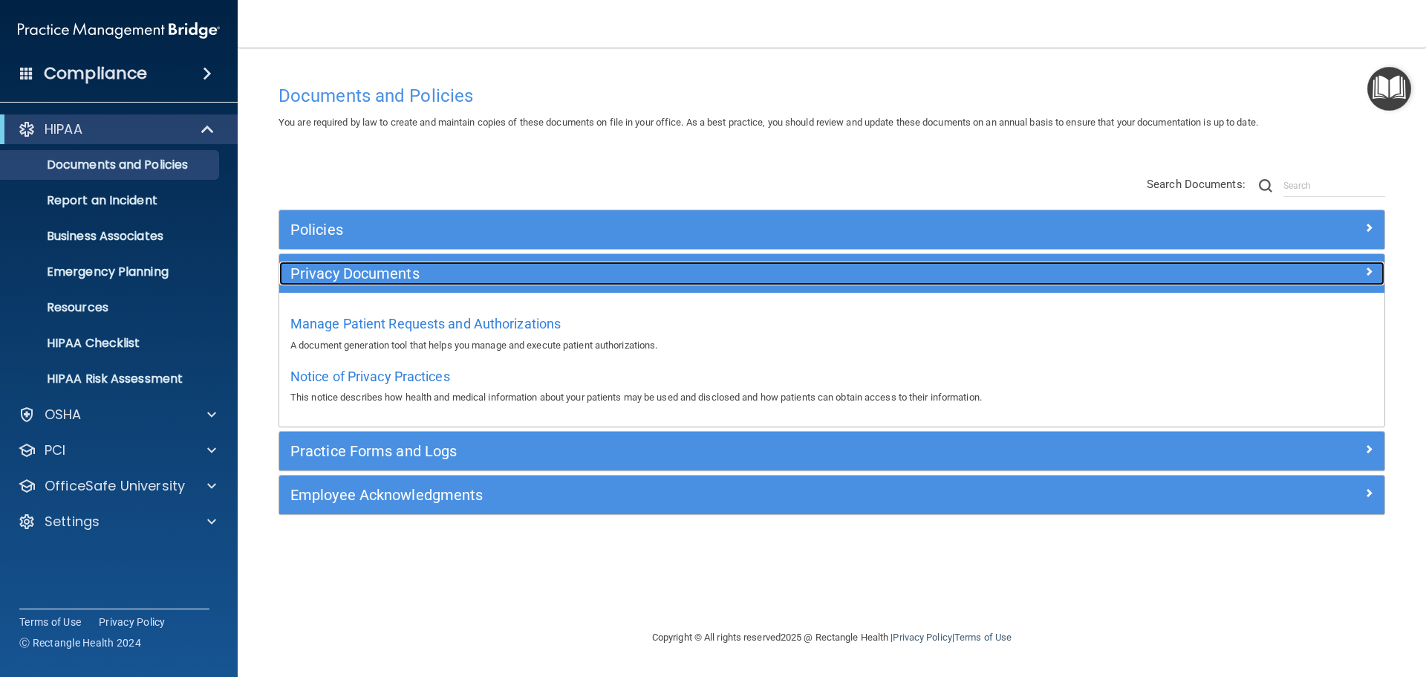
scroll to position [0, 0]
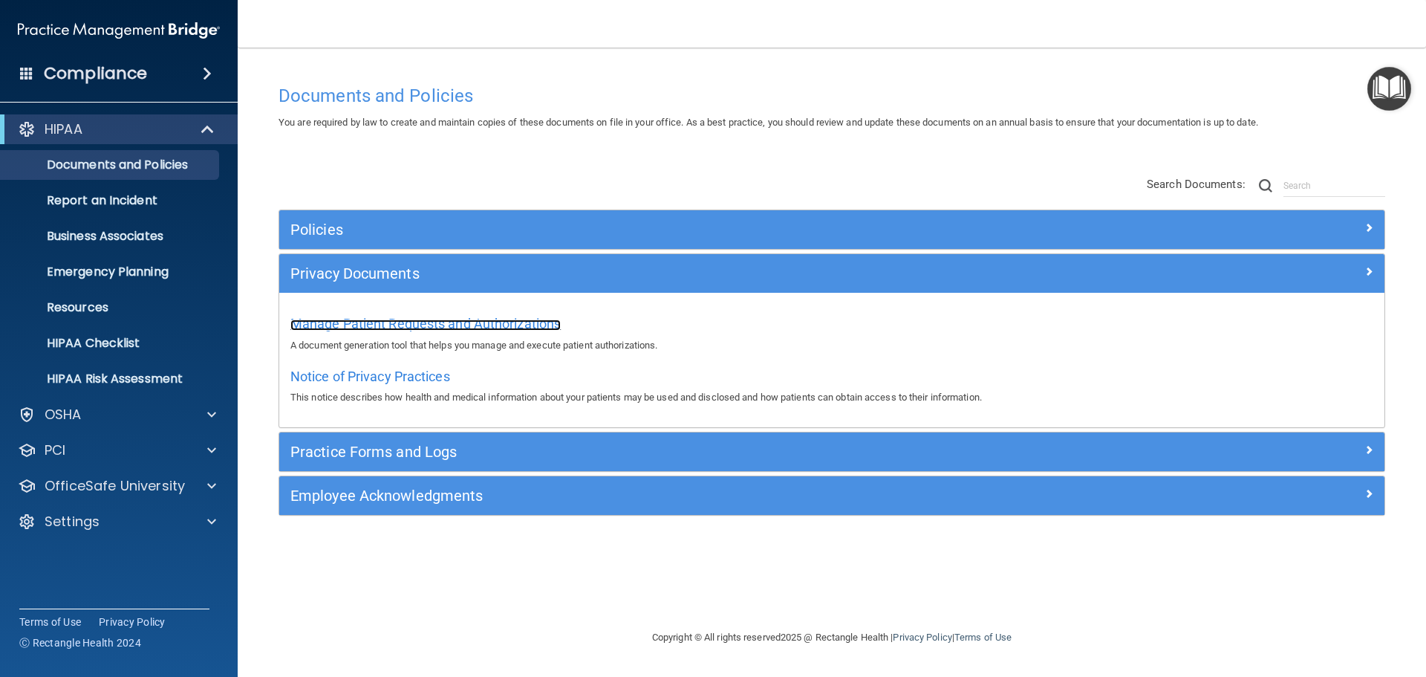
click at [453, 320] on span "Manage Patient Requests and Authorizations" at bounding box center [425, 324] width 270 height 16
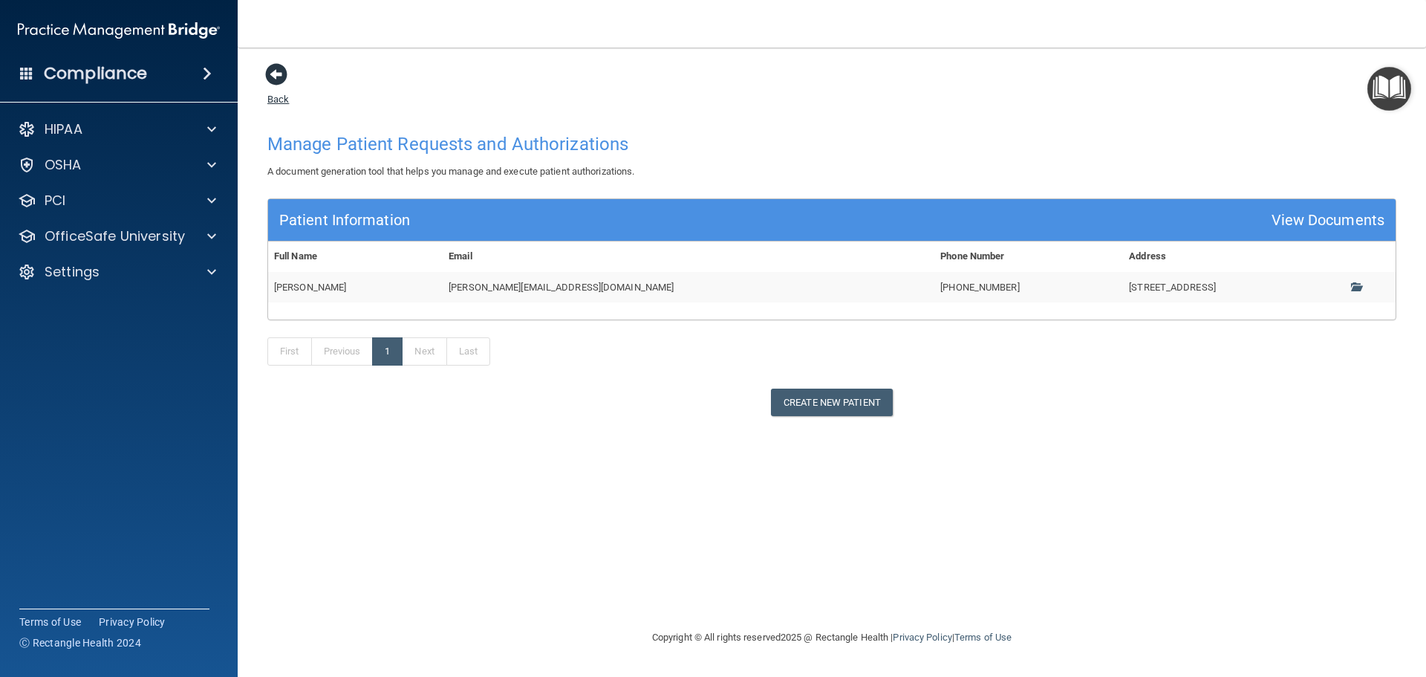
click at [279, 79] on span at bounding box center [276, 74] width 22 height 22
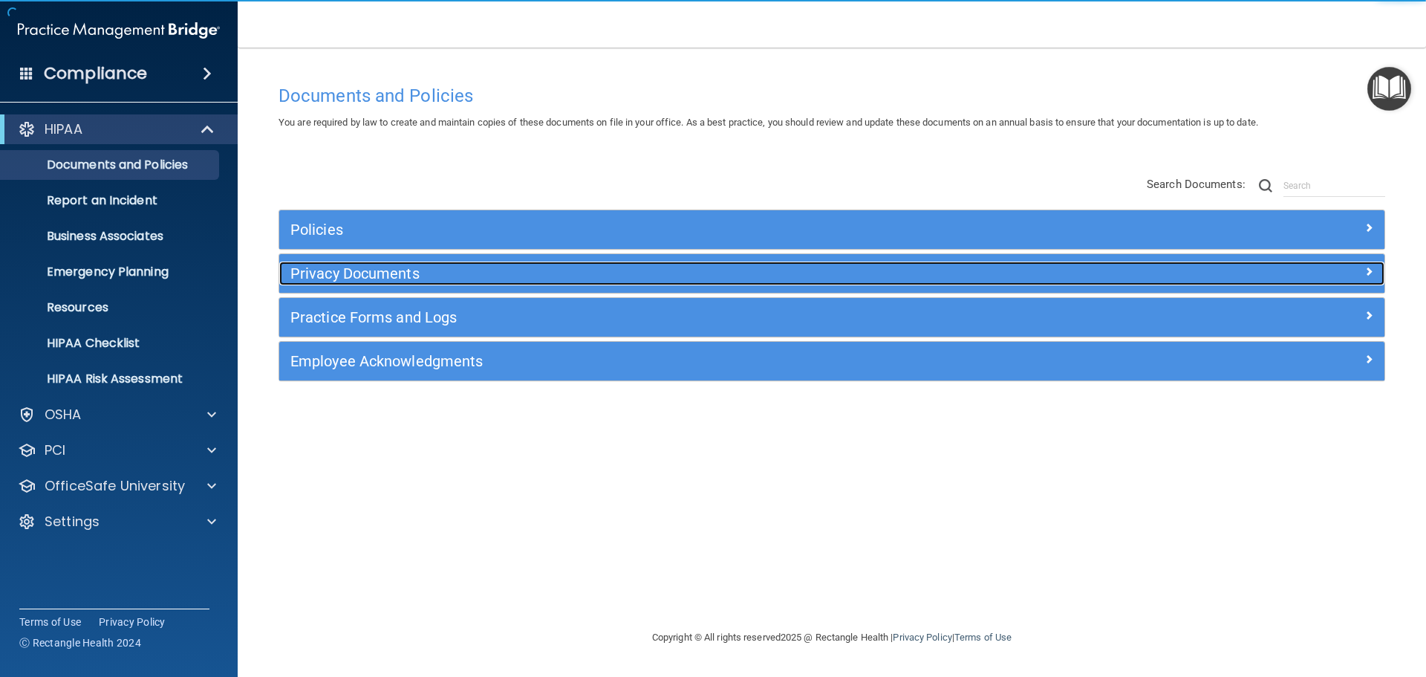
click at [354, 281] on h5 "Privacy Documents" at bounding box center [693, 273] width 807 height 16
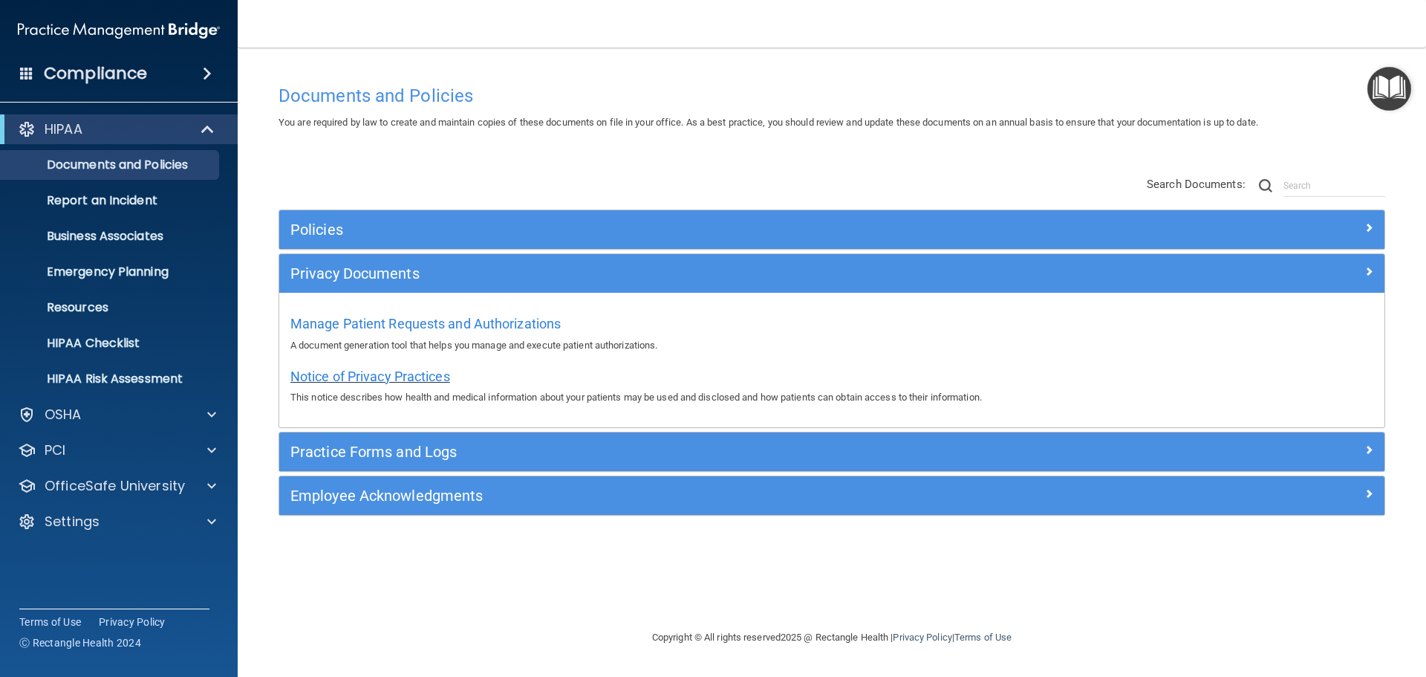
click at [377, 379] on span "Notice of Privacy Practices" at bounding box center [370, 376] width 160 height 16
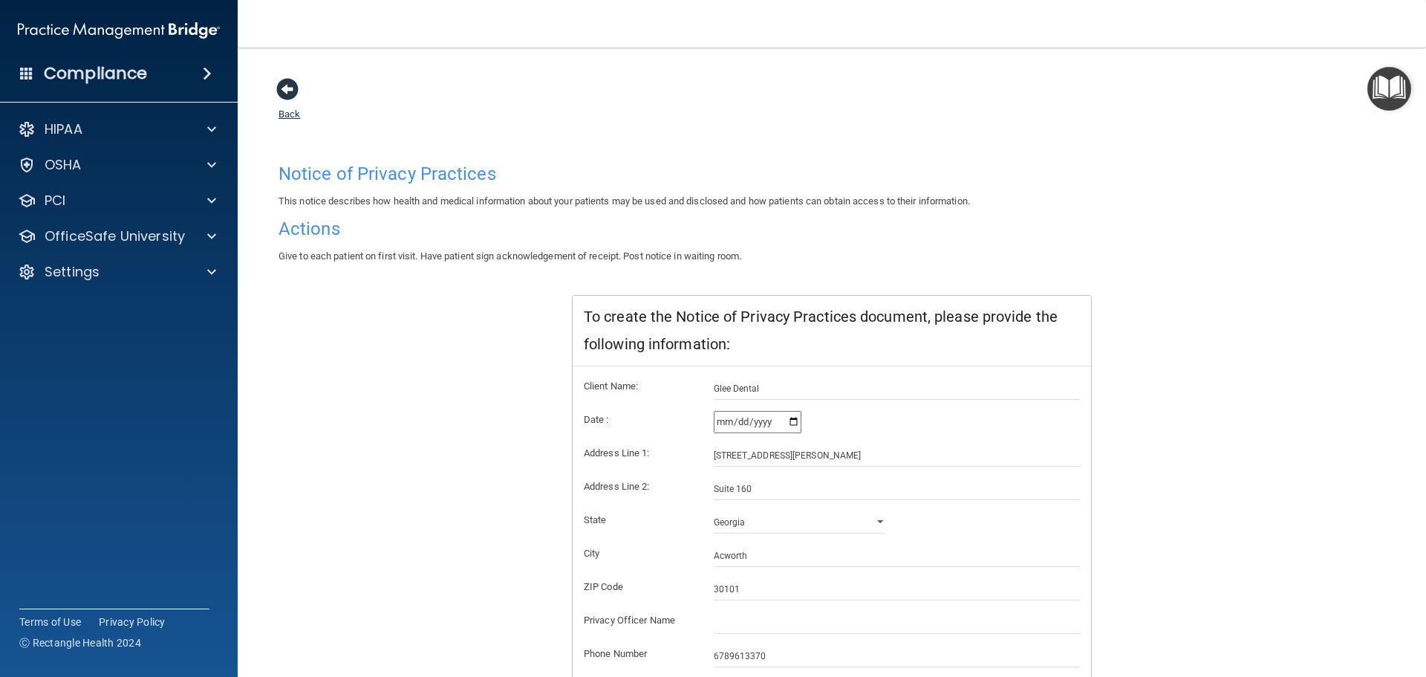
click at [286, 92] on span at bounding box center [287, 89] width 22 height 22
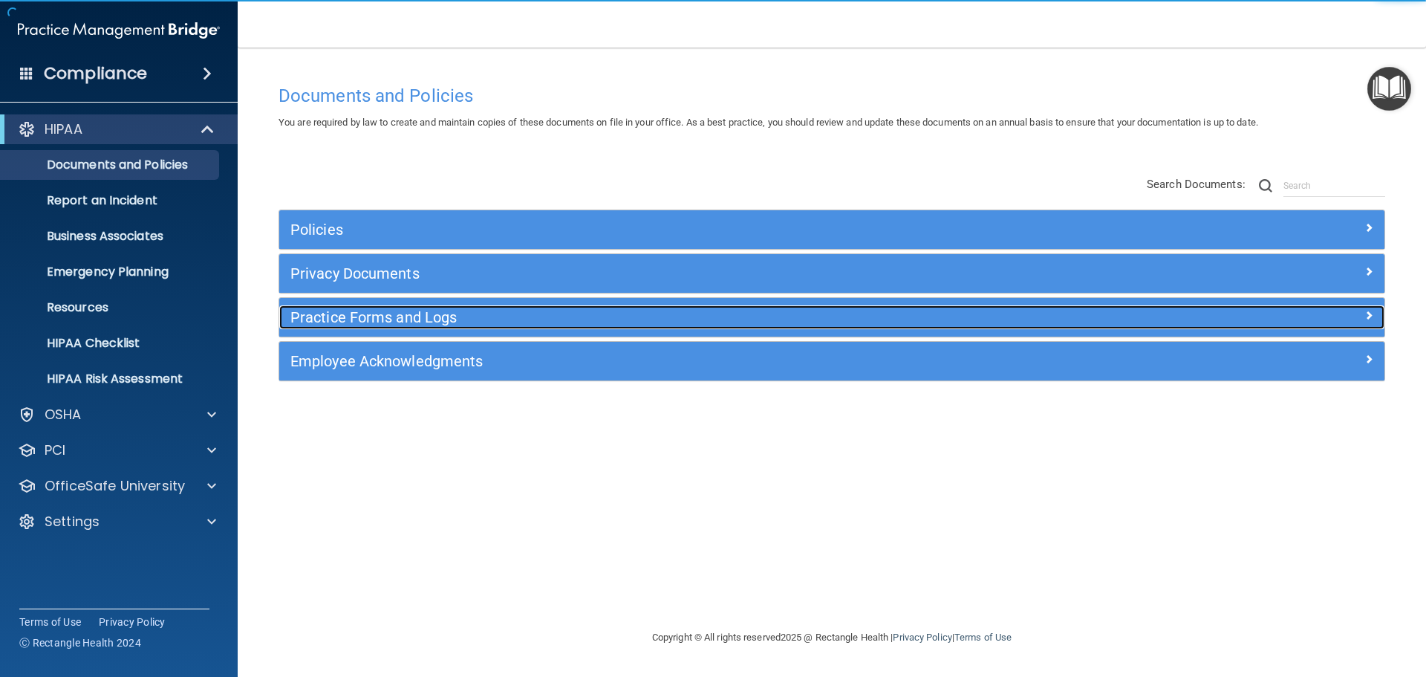
click at [430, 317] on h5 "Practice Forms and Logs" at bounding box center [693, 317] width 807 height 16
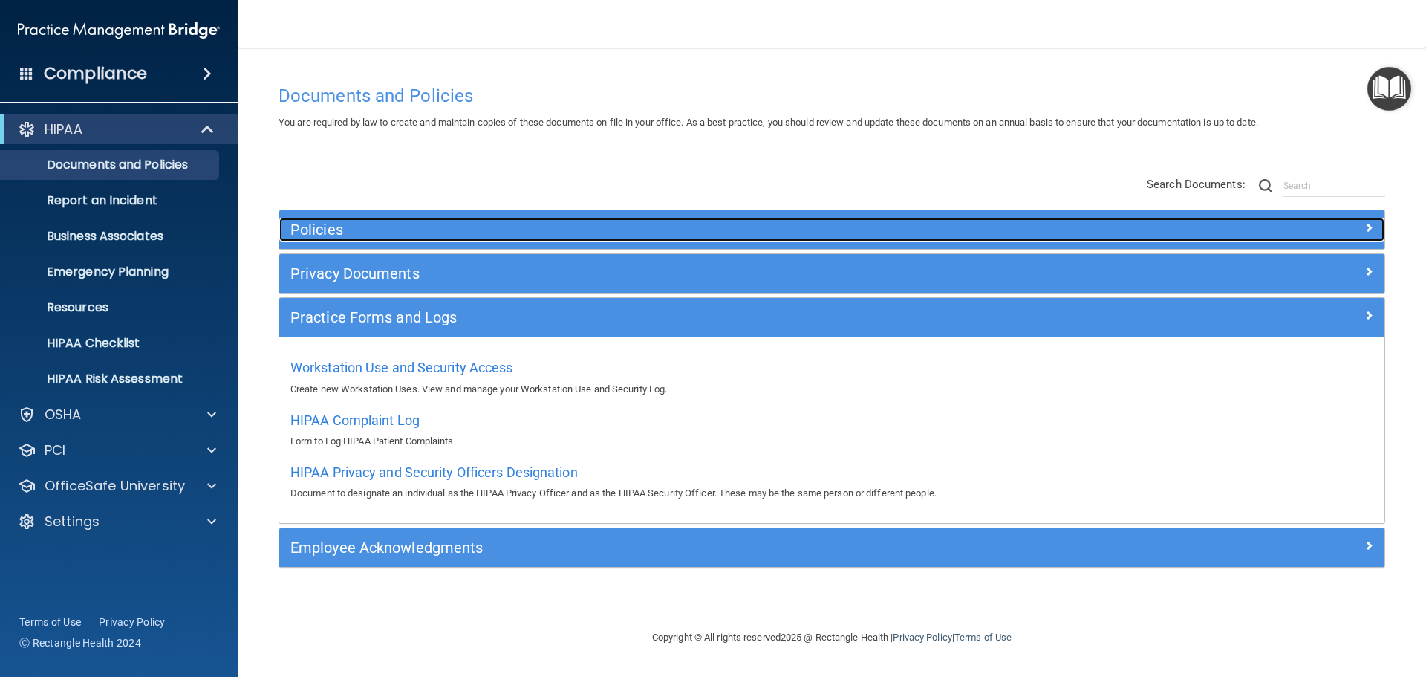
click at [943, 237] on h5 "Policies" at bounding box center [693, 229] width 807 height 16
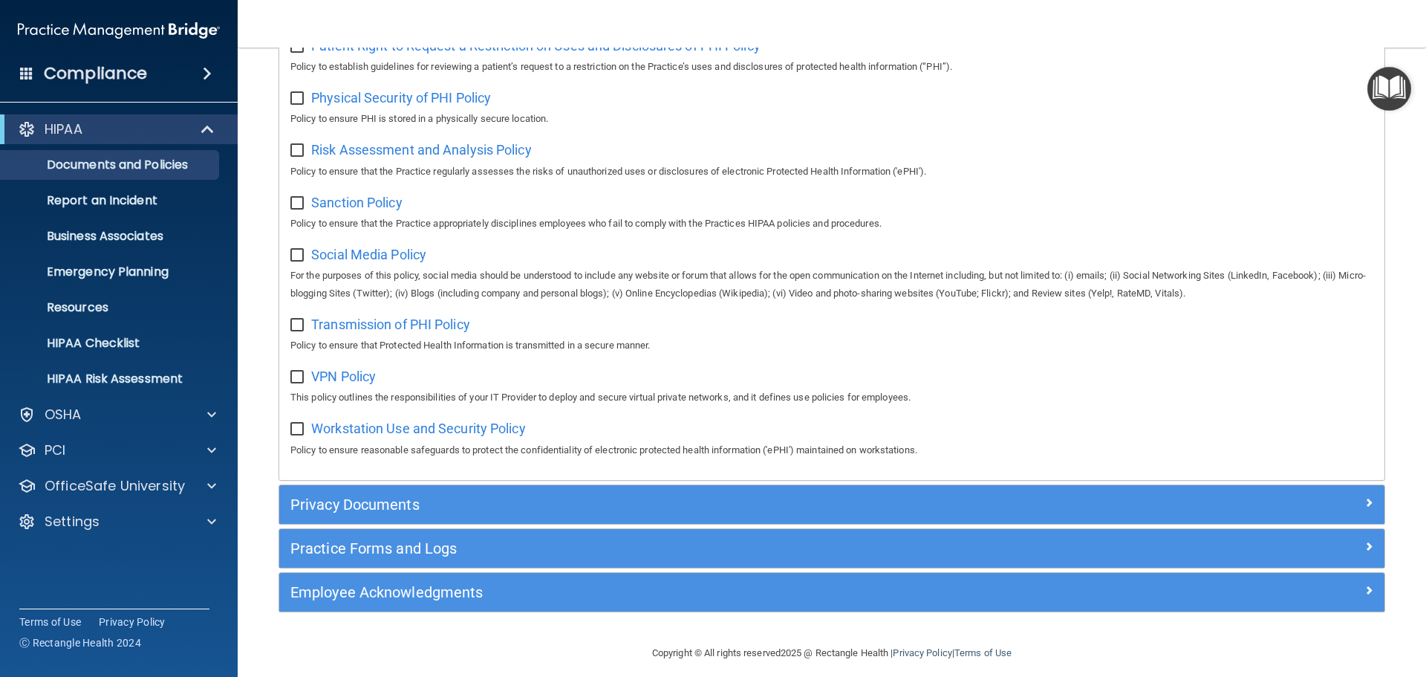
scroll to position [993, 0]
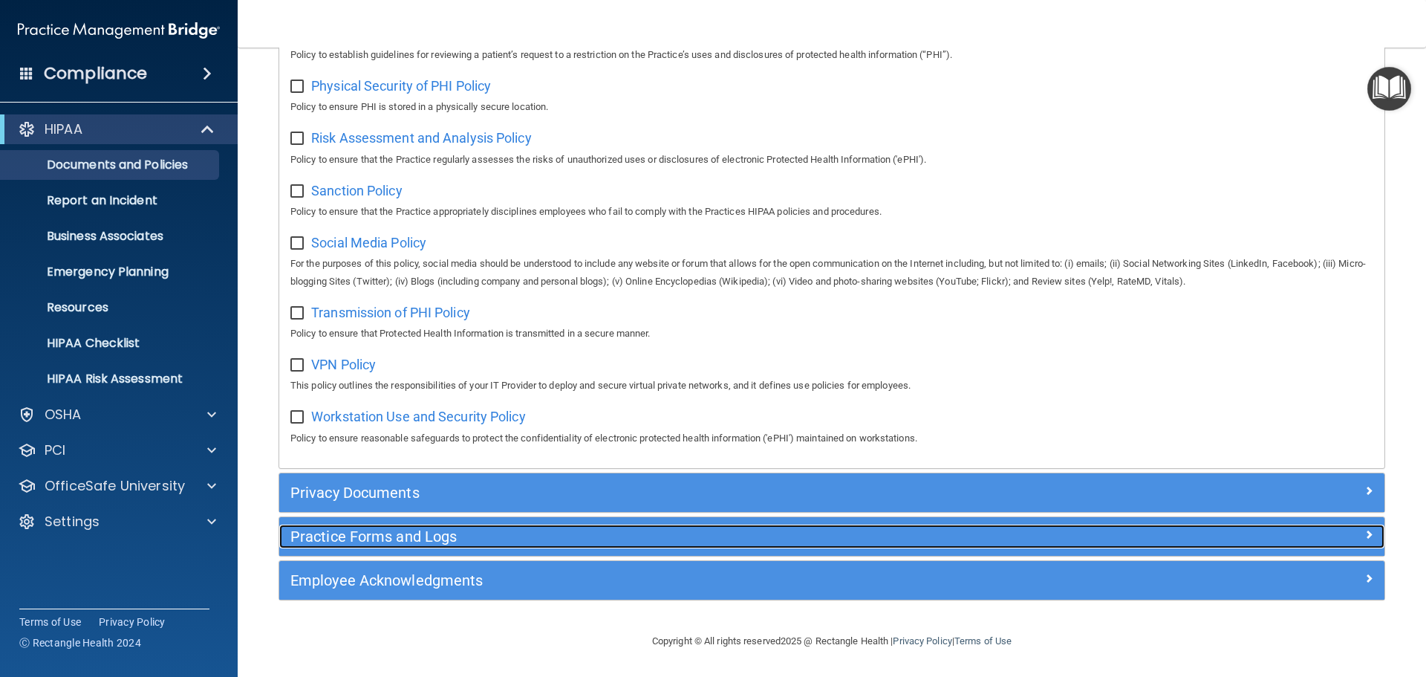
click at [409, 537] on h5 "Practice Forms and Logs" at bounding box center [693, 536] width 807 height 16
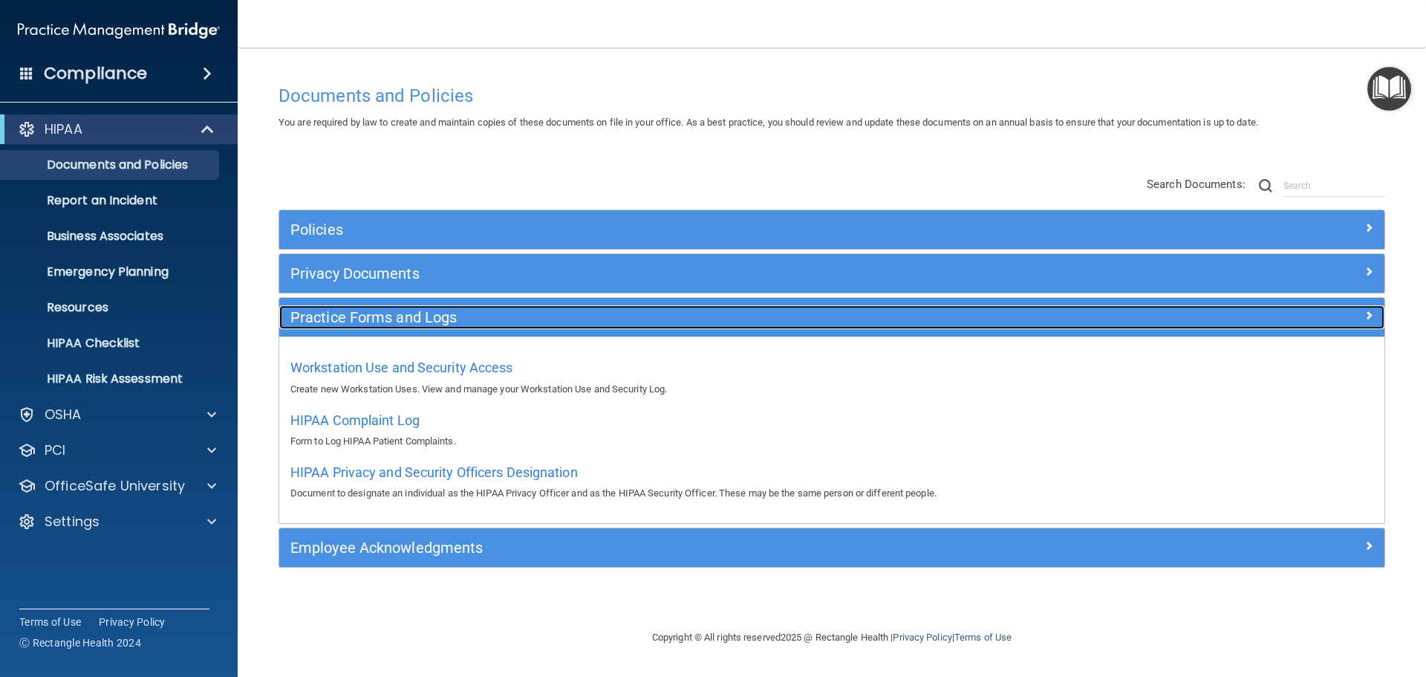
scroll to position [0, 0]
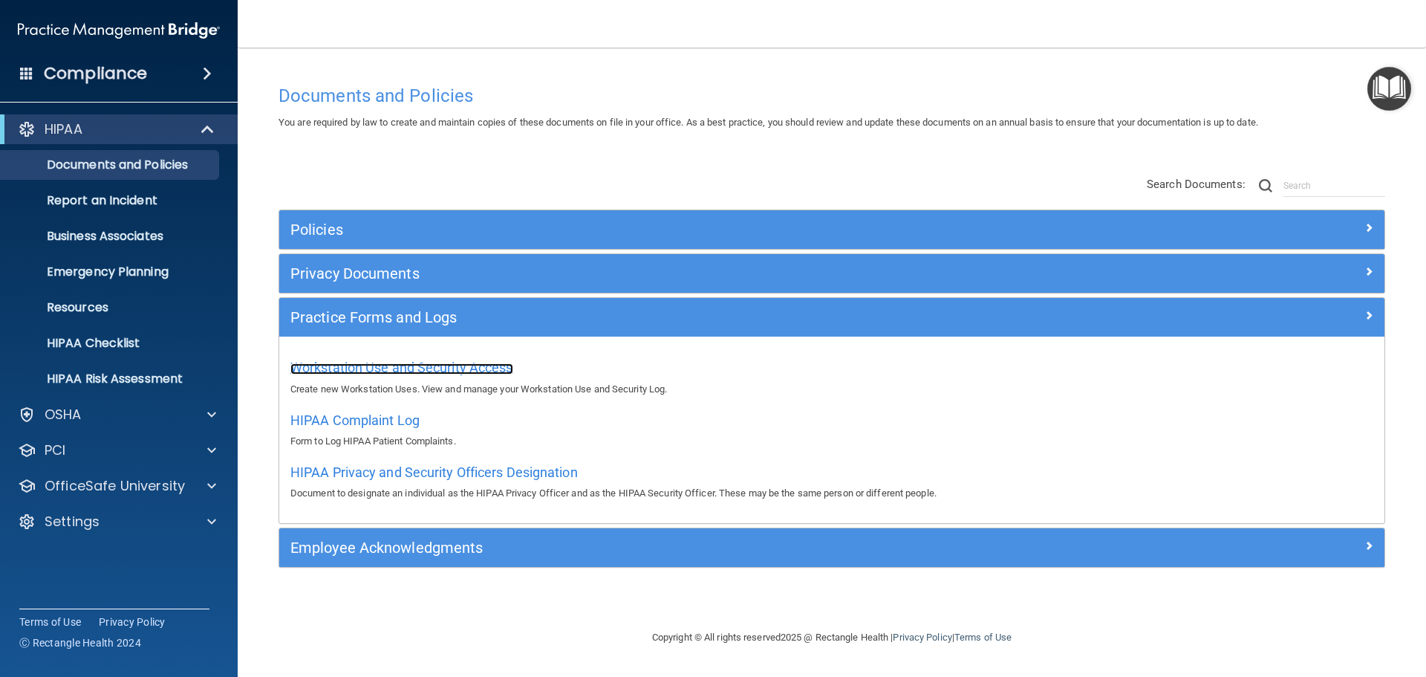
click at [408, 370] on span "Workstation Use and Security Access" at bounding box center [401, 367] width 223 height 16
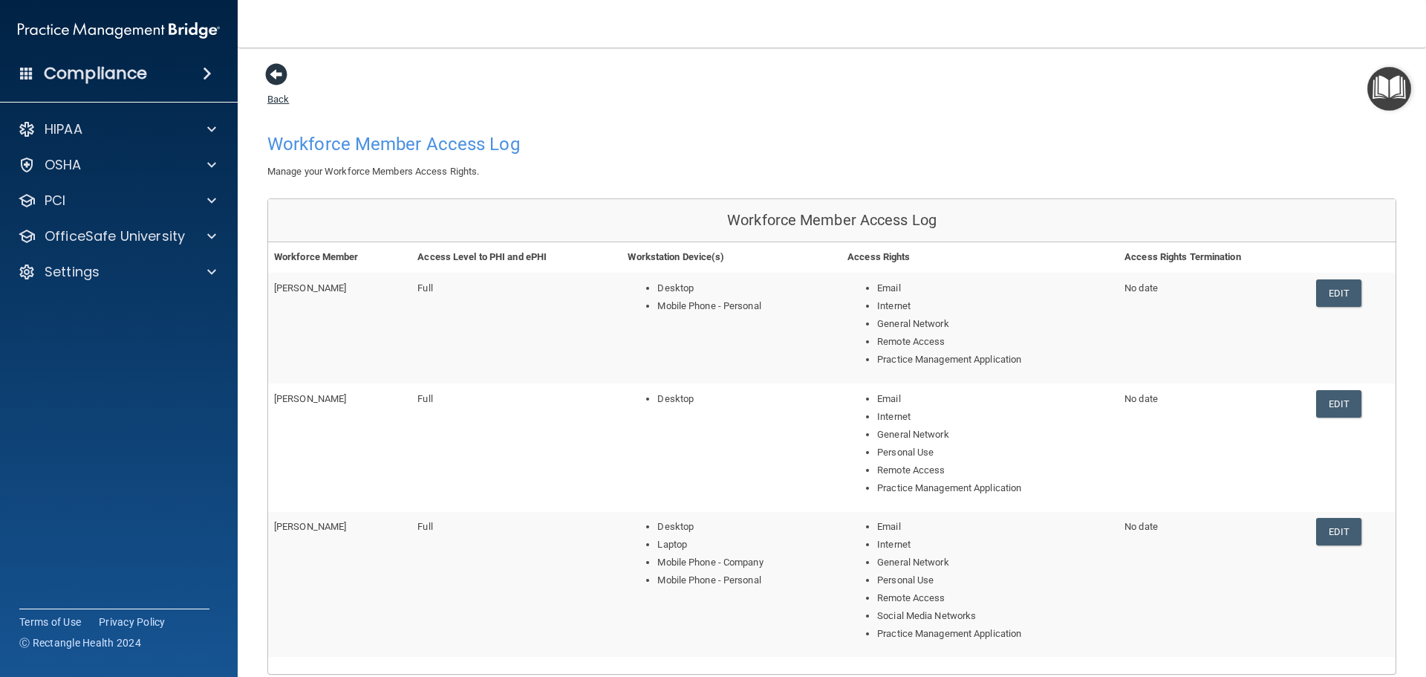
click at [275, 82] on span at bounding box center [276, 74] width 22 height 22
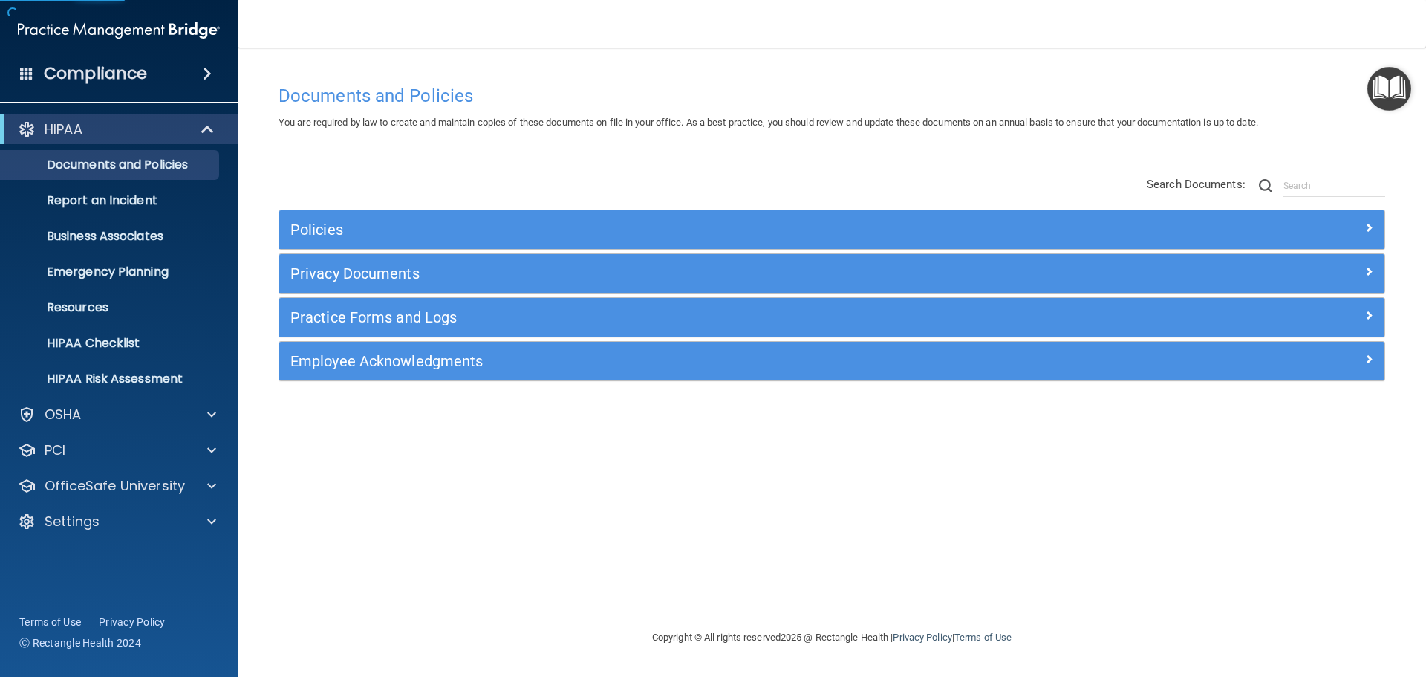
click at [318, 250] on div "Policies Select All (Unselect 0) Unselect All Print Selected (0) Acceptable Use…" at bounding box center [832, 229] width 1107 height 40
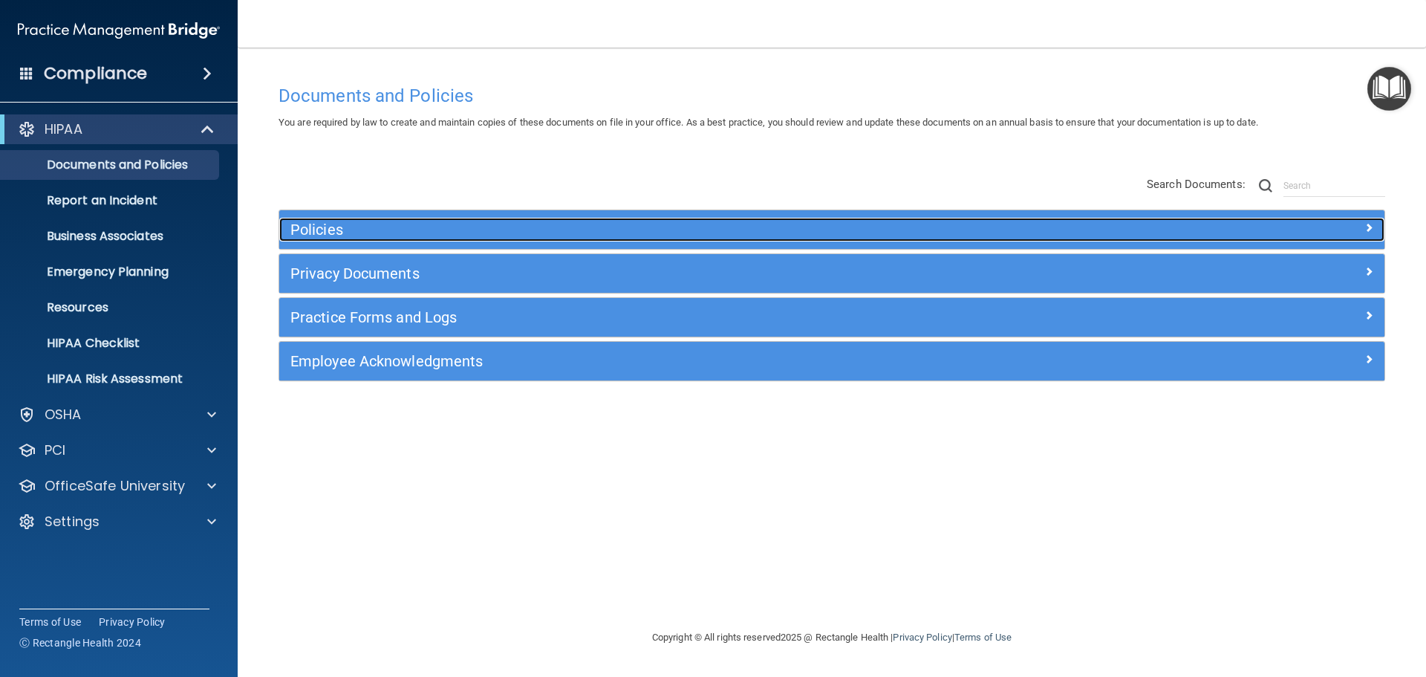
click at [325, 230] on h5 "Policies" at bounding box center [693, 229] width 807 height 16
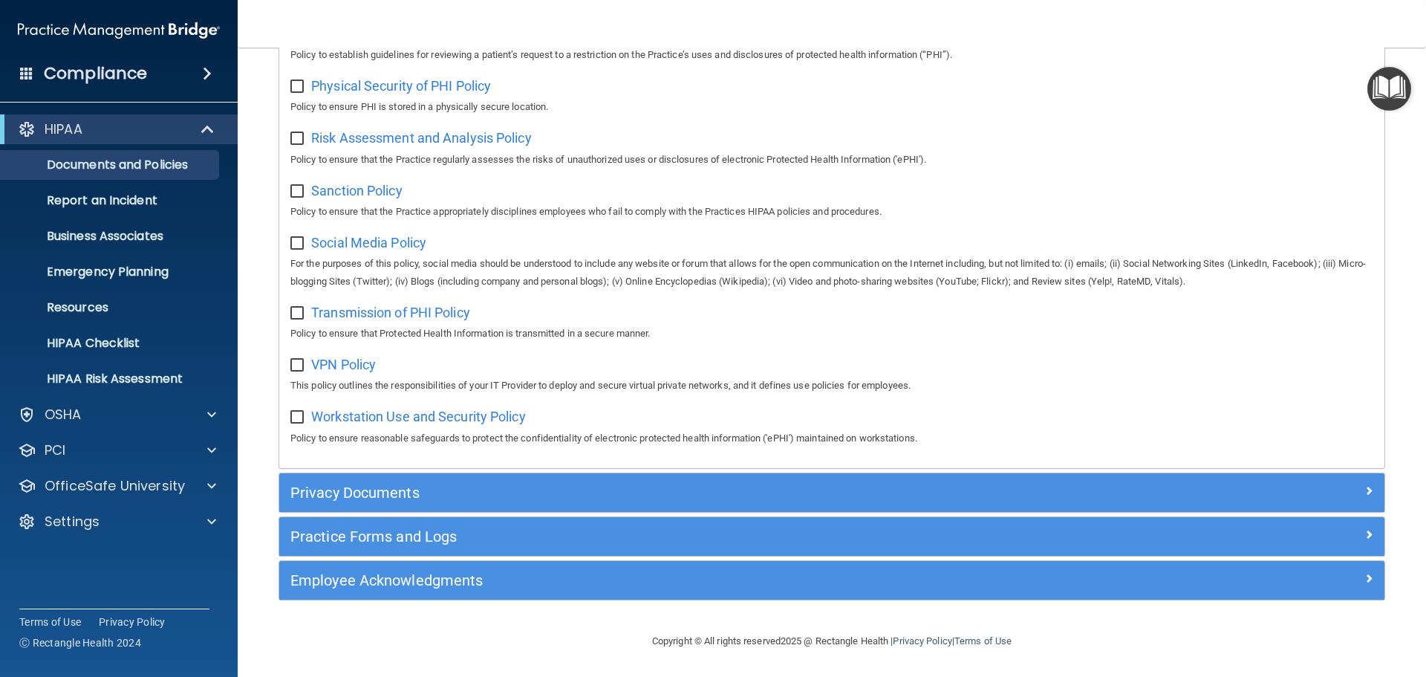
scroll to position [993, 0]
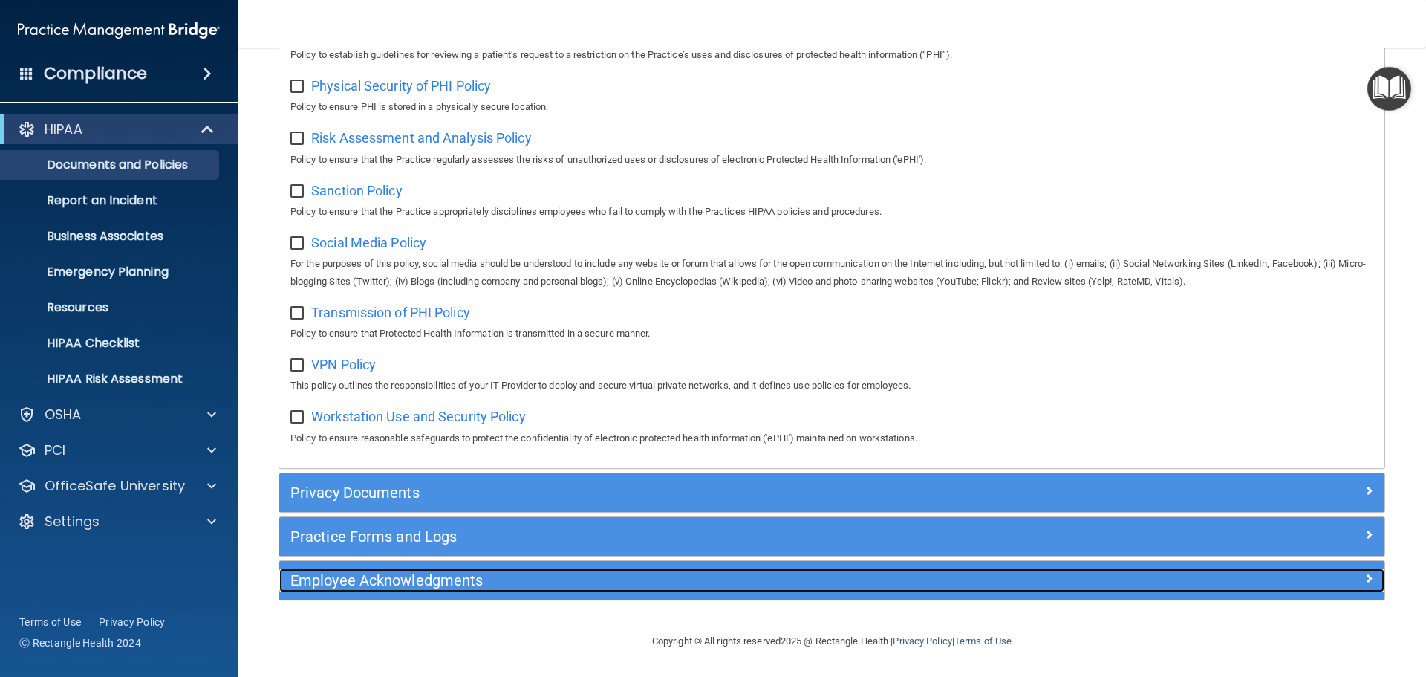
click at [457, 584] on h5 "Employee Acknowledgments" at bounding box center [693, 580] width 807 height 16
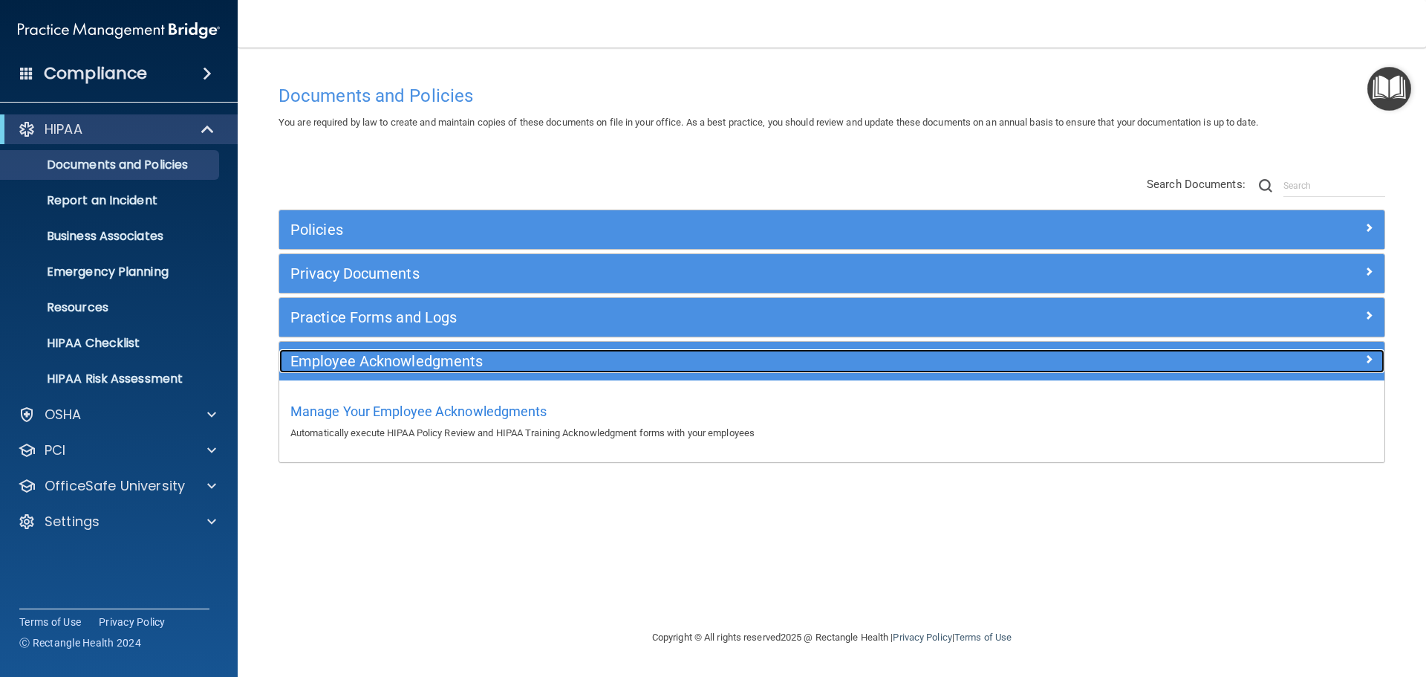
scroll to position [0, 0]
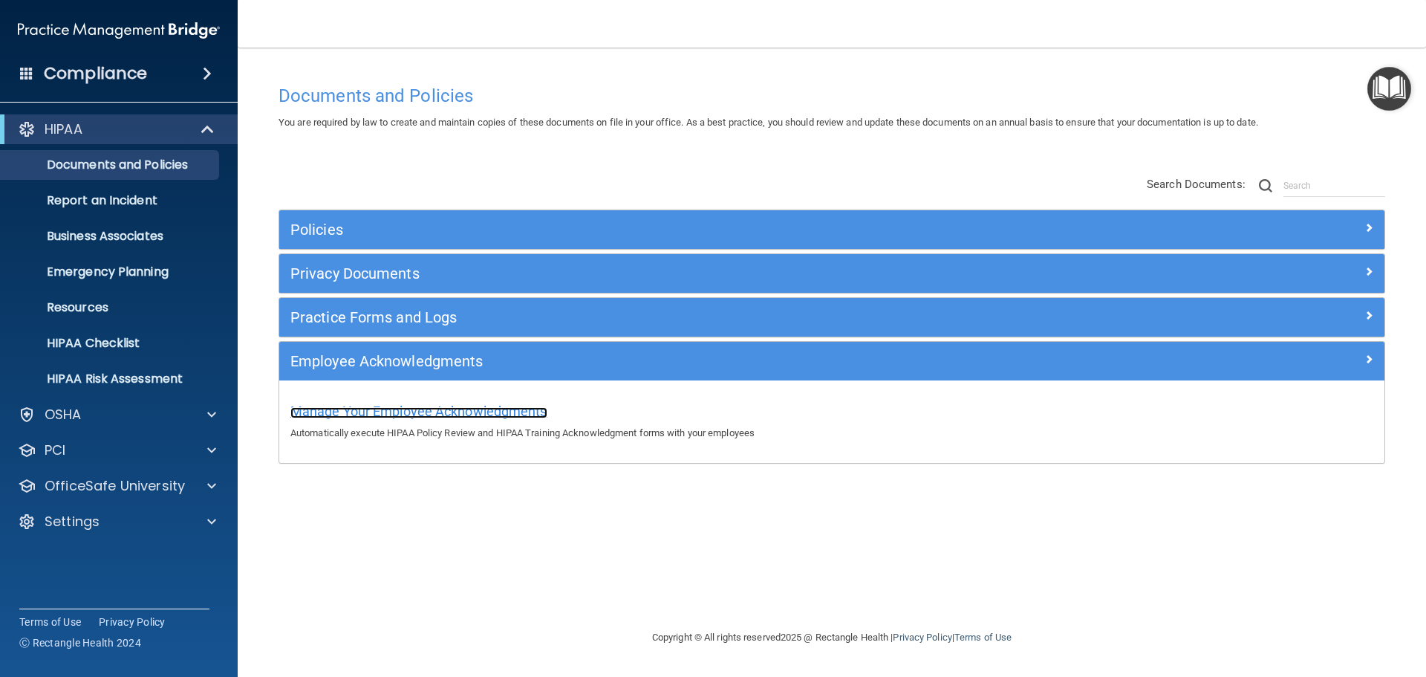
click at [431, 414] on span "Manage Your Employee Acknowledgments" at bounding box center [418, 411] width 257 height 16
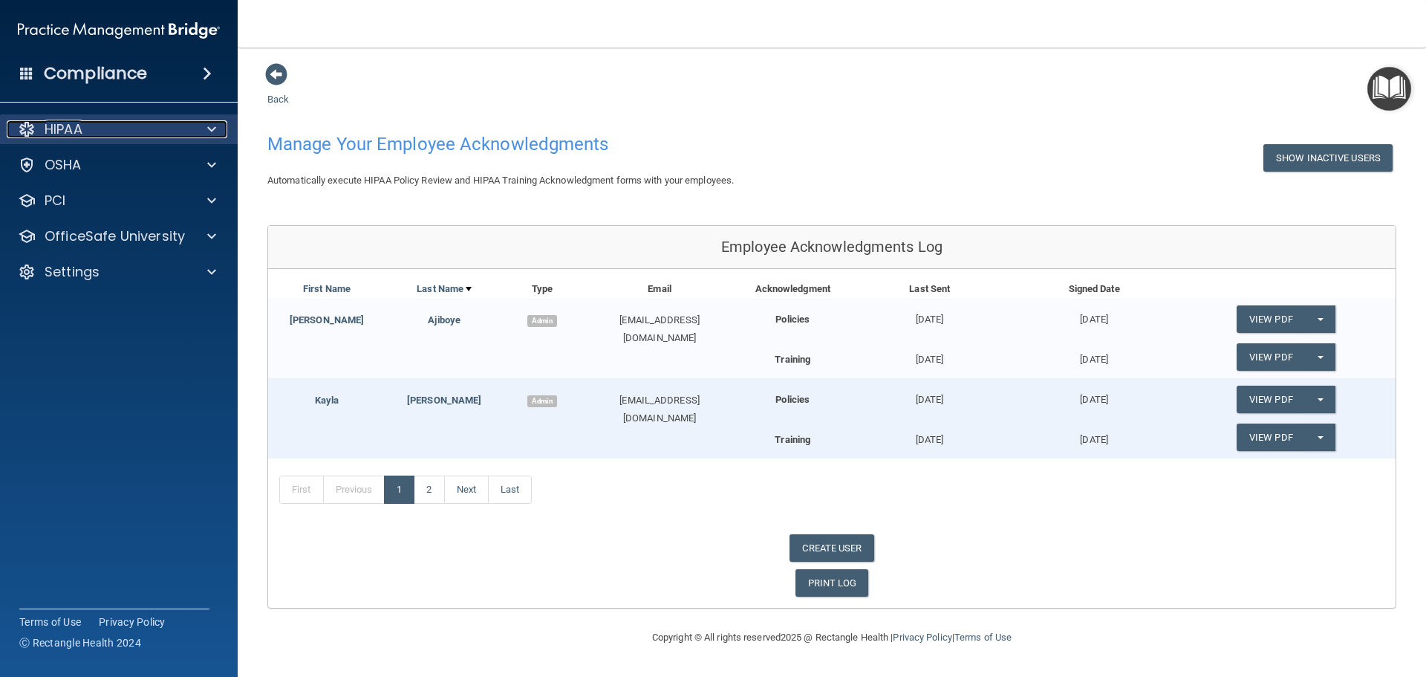
click at [182, 124] on div "HIPAA" at bounding box center [99, 129] width 184 height 18
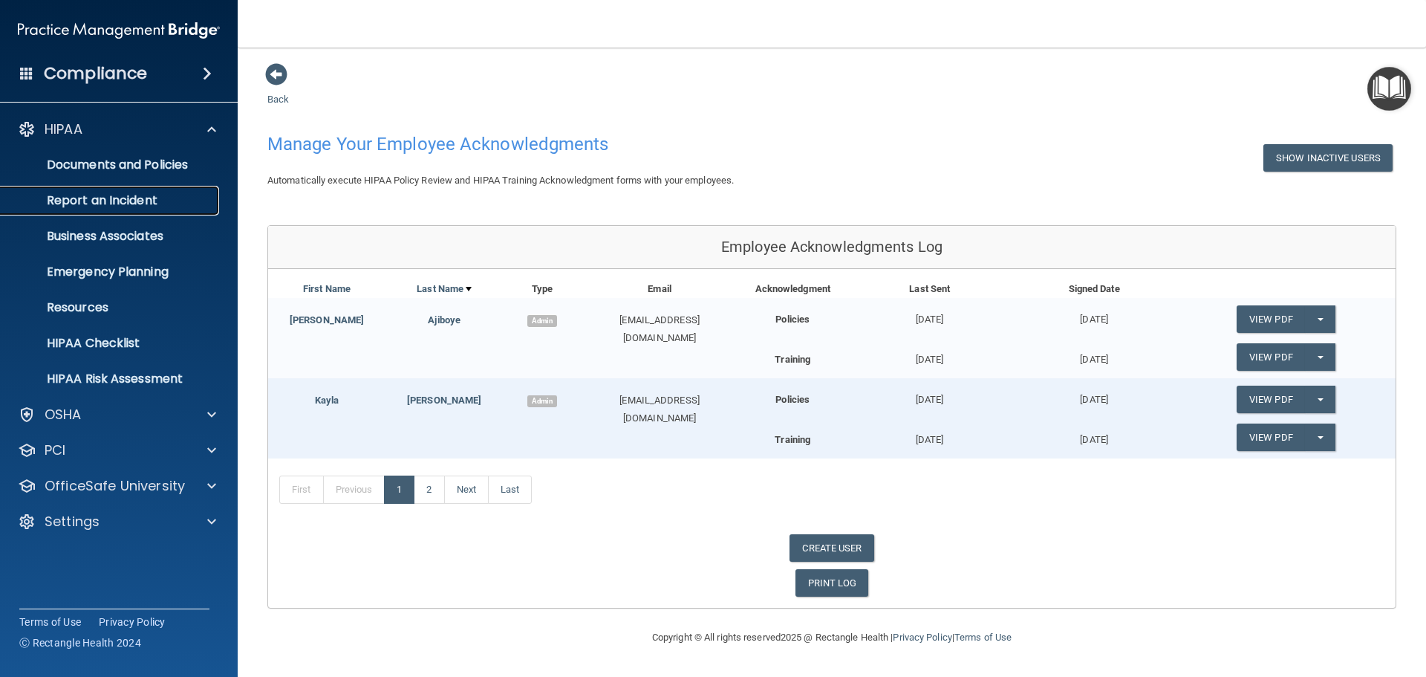
click at [143, 197] on p "Report an Incident" at bounding box center [111, 200] width 203 height 15
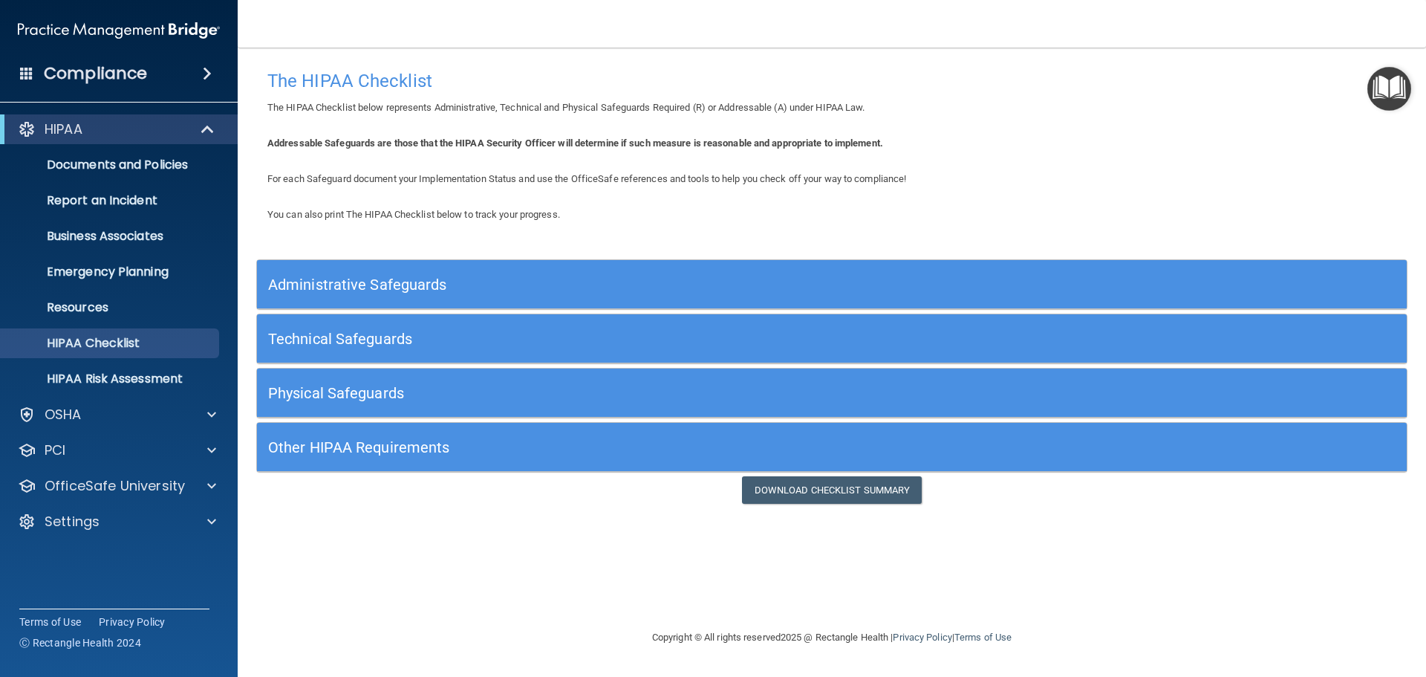
click at [399, 284] on h5 "Administrative Safeguards" at bounding box center [688, 284] width 840 height 16
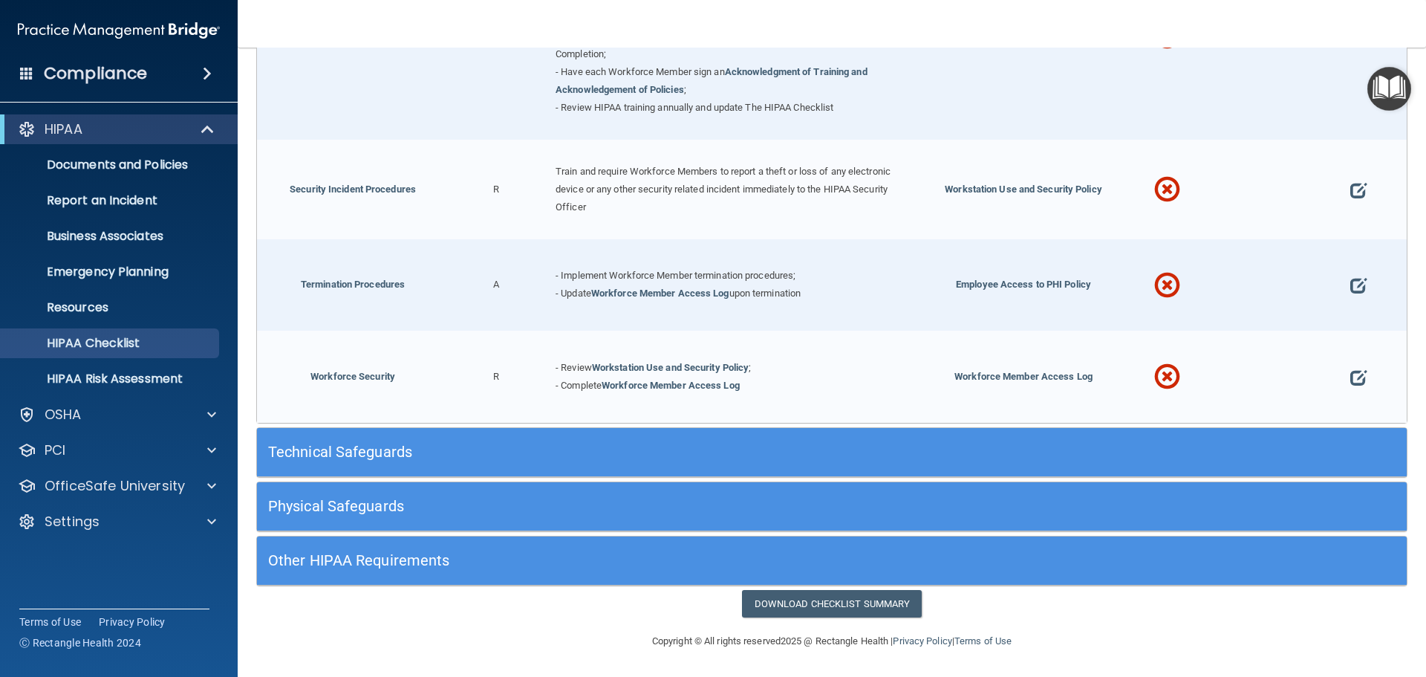
scroll to position [1461, 0]
click at [423, 449] on h5 "Technical Safeguards" at bounding box center [688, 451] width 840 height 16
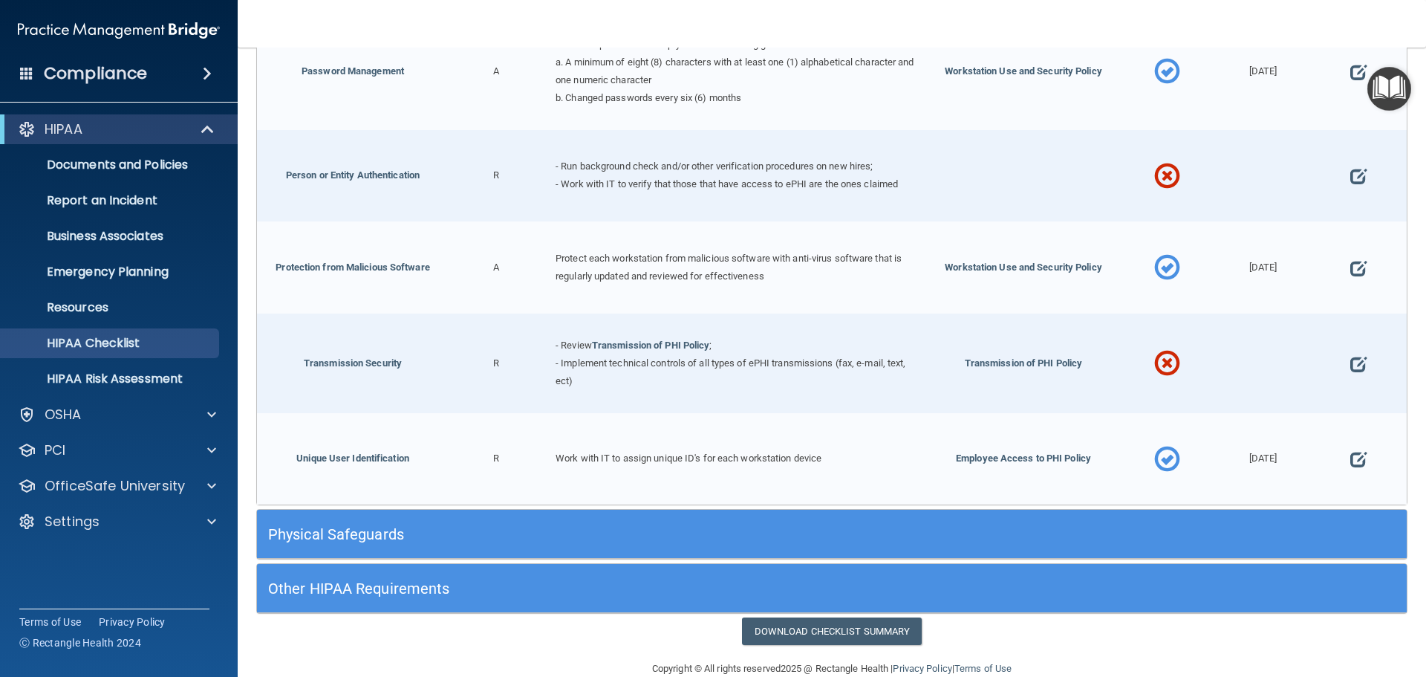
scroll to position [2748, 0]
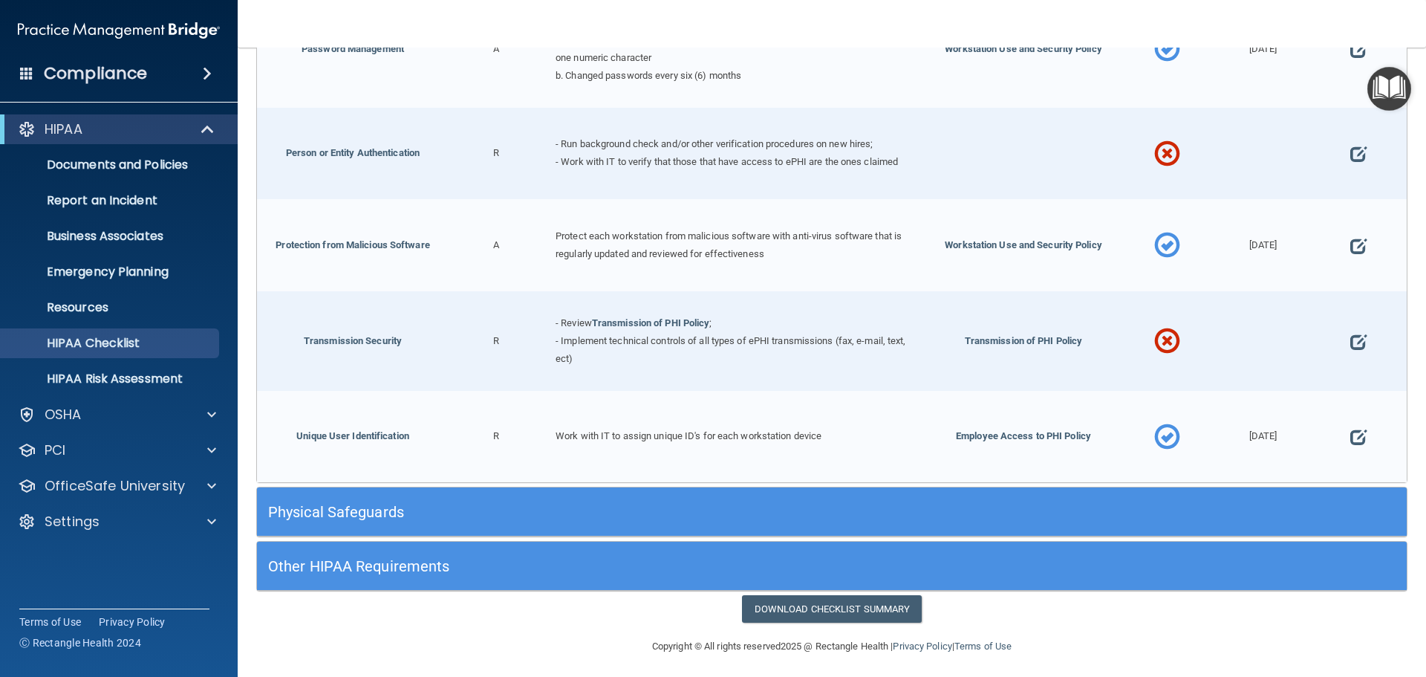
click at [396, 504] on h5 "Physical Safeguards" at bounding box center [688, 512] width 840 height 16
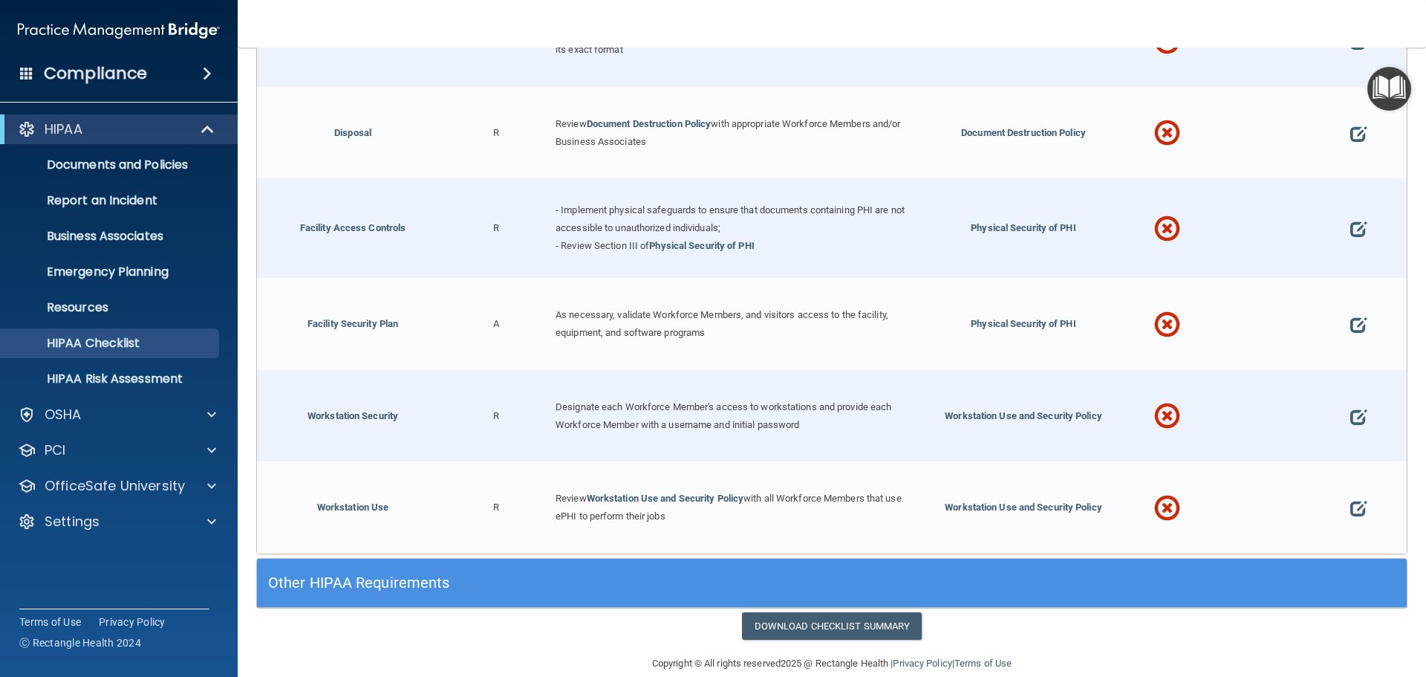
scroll to position [3456, 0]
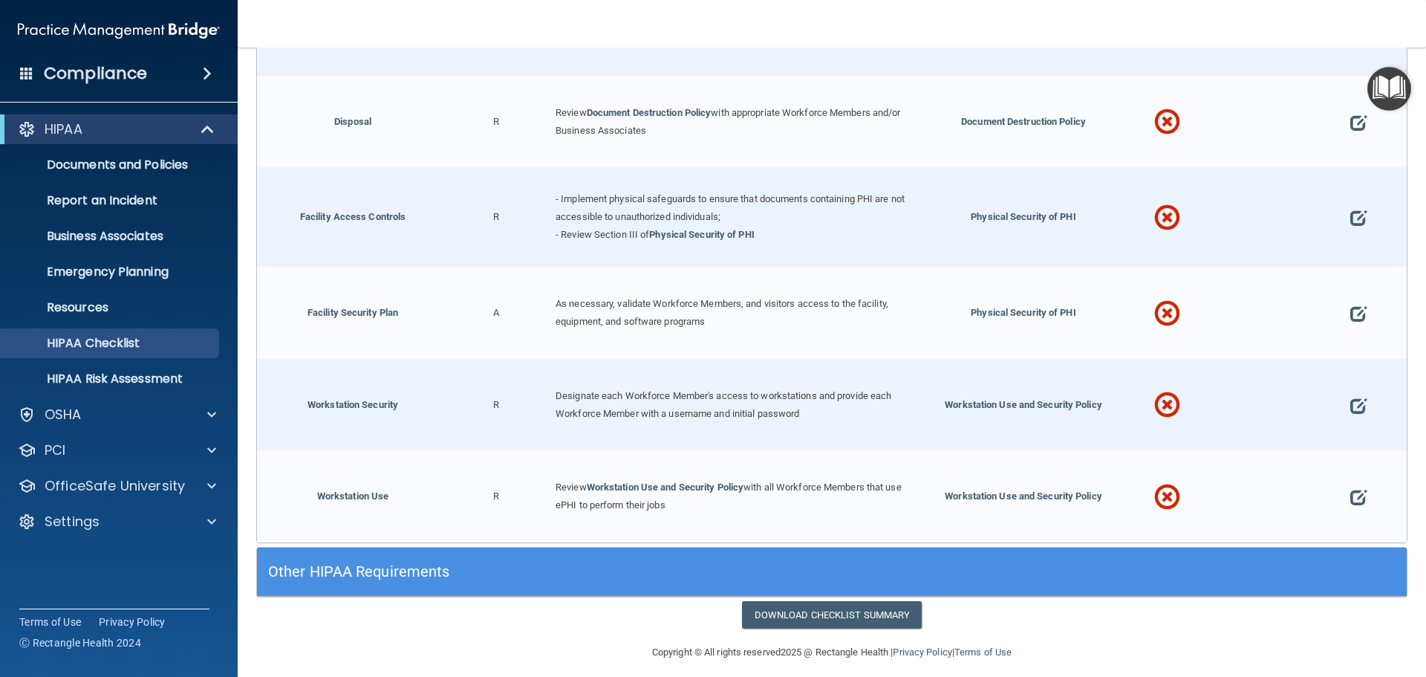
click at [394, 565] on h5 "Other HIPAA Requirements" at bounding box center [688, 571] width 840 height 16
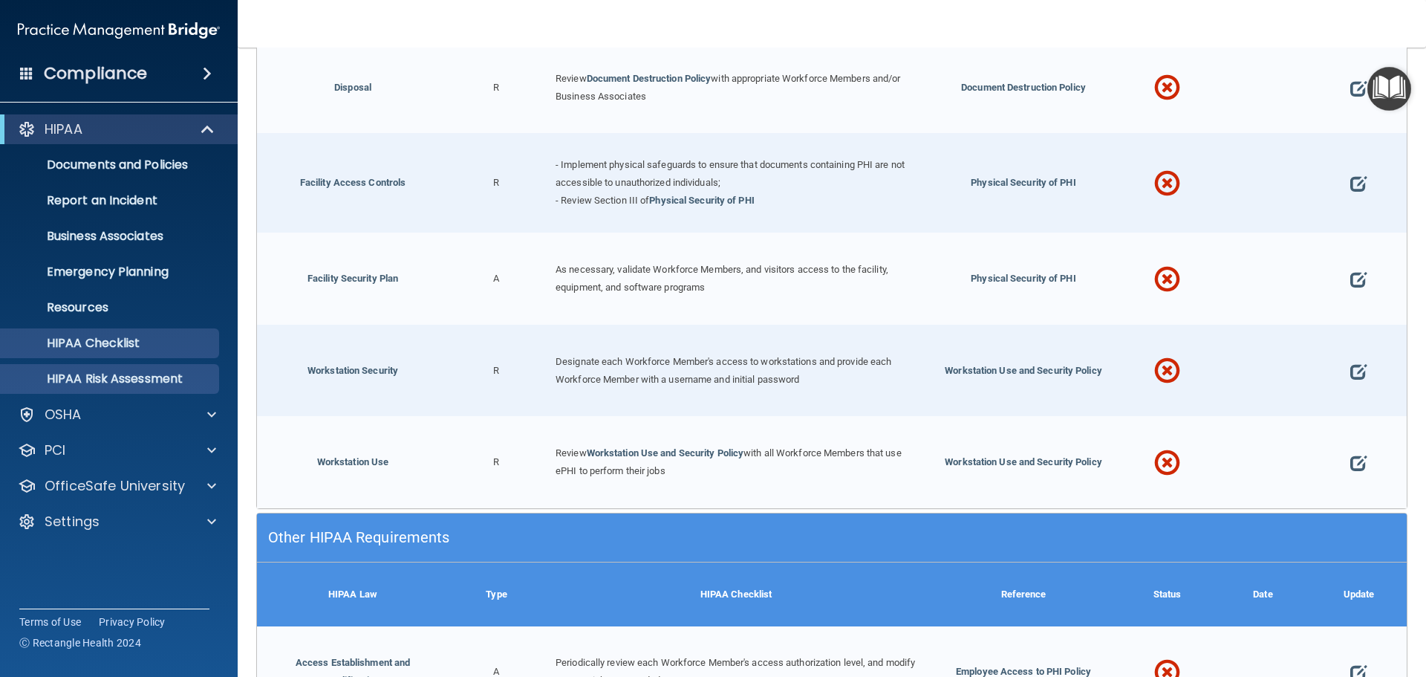
scroll to position [3480, 0]
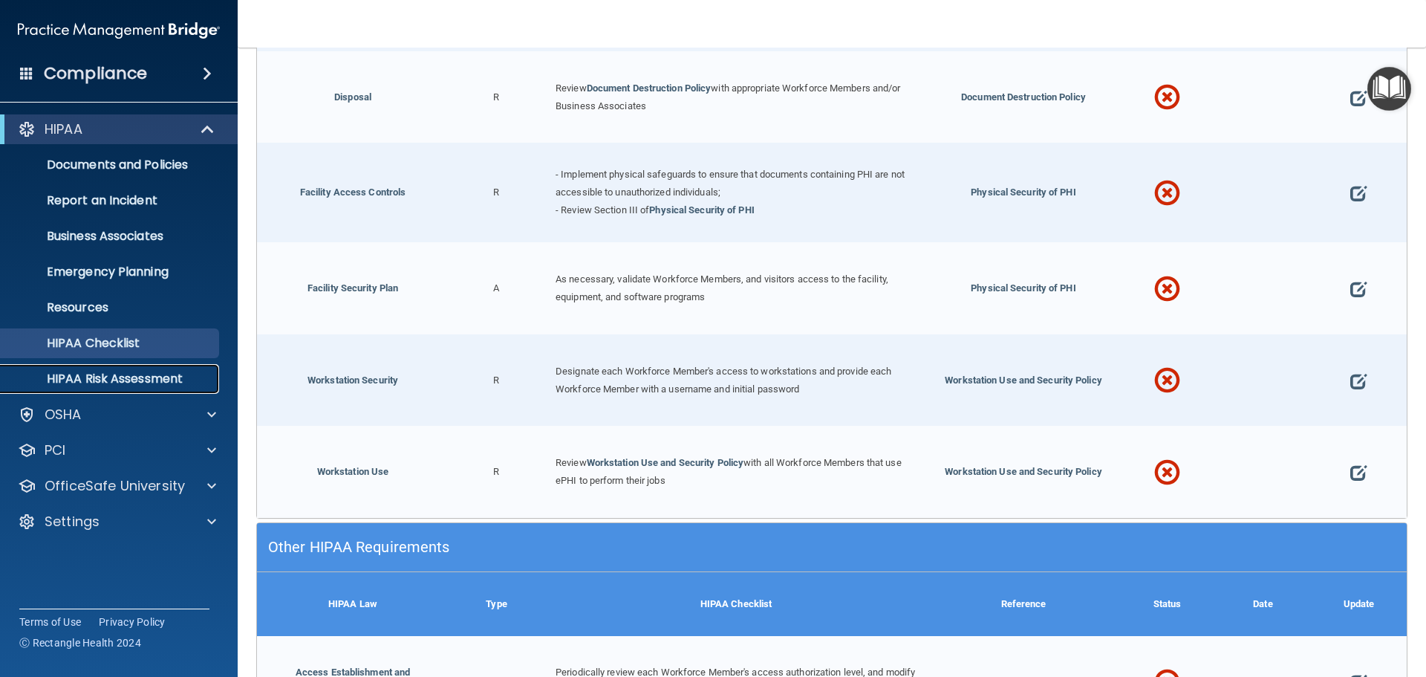
click at [103, 378] on p "HIPAA Risk Assessment" at bounding box center [111, 378] width 203 height 15
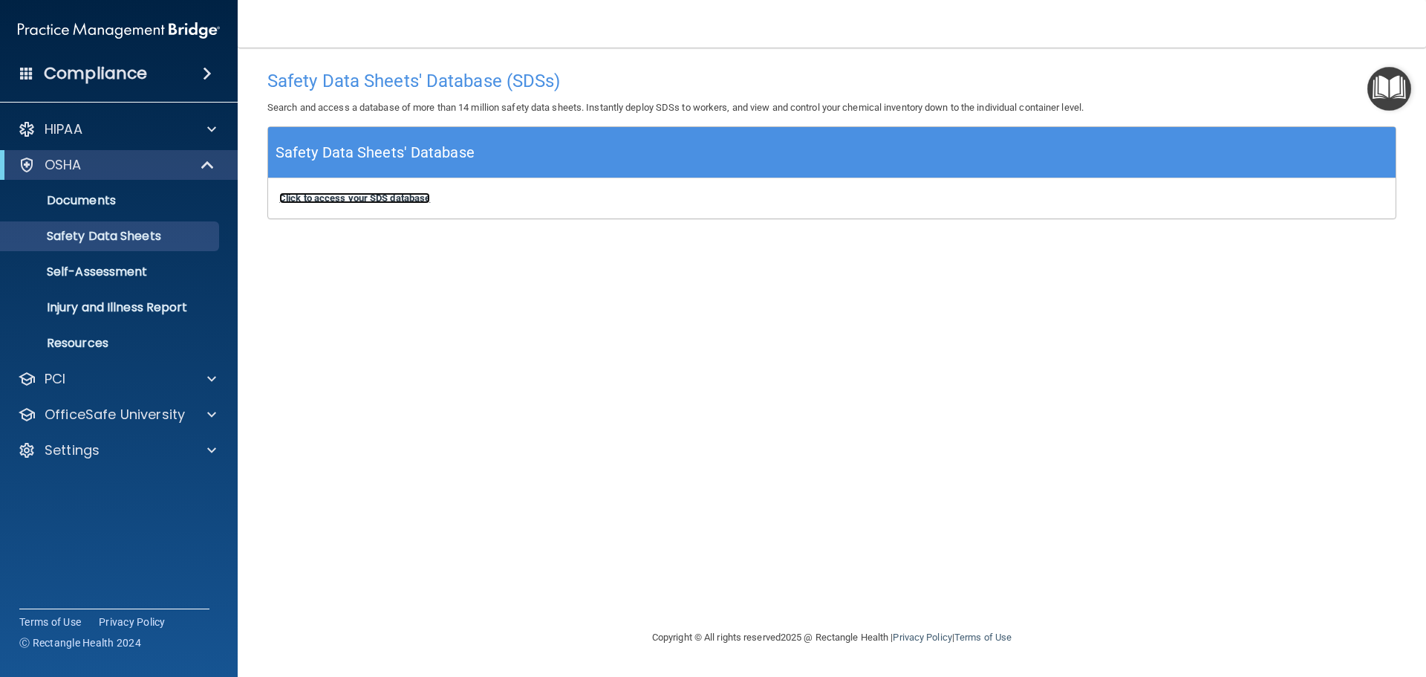
click at [411, 201] on b "Click to access your SDS database" at bounding box center [354, 197] width 151 height 11
click at [359, 201] on b "Click to access your SDS database" at bounding box center [354, 197] width 151 height 11
click at [91, 339] on p "Resources" at bounding box center [111, 343] width 203 height 15
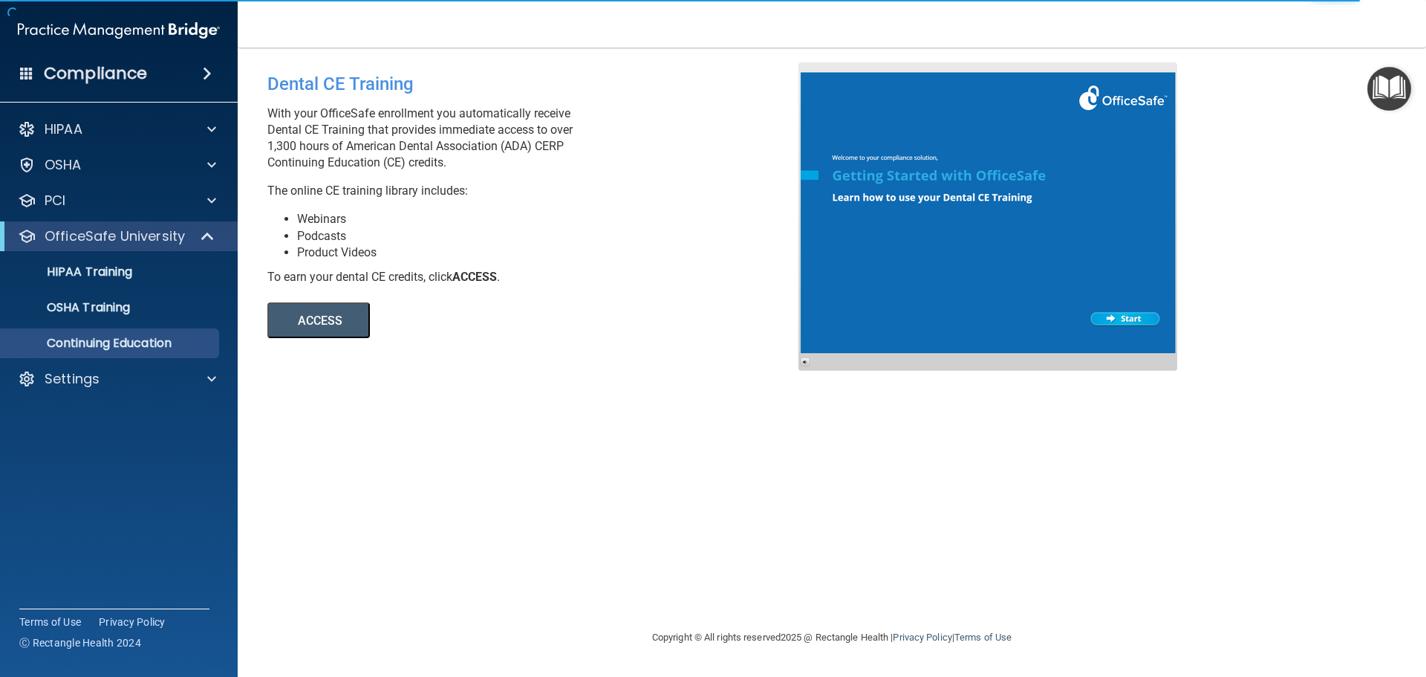
click at [326, 328] on button "ACCESS" at bounding box center [318, 320] width 102 height 36
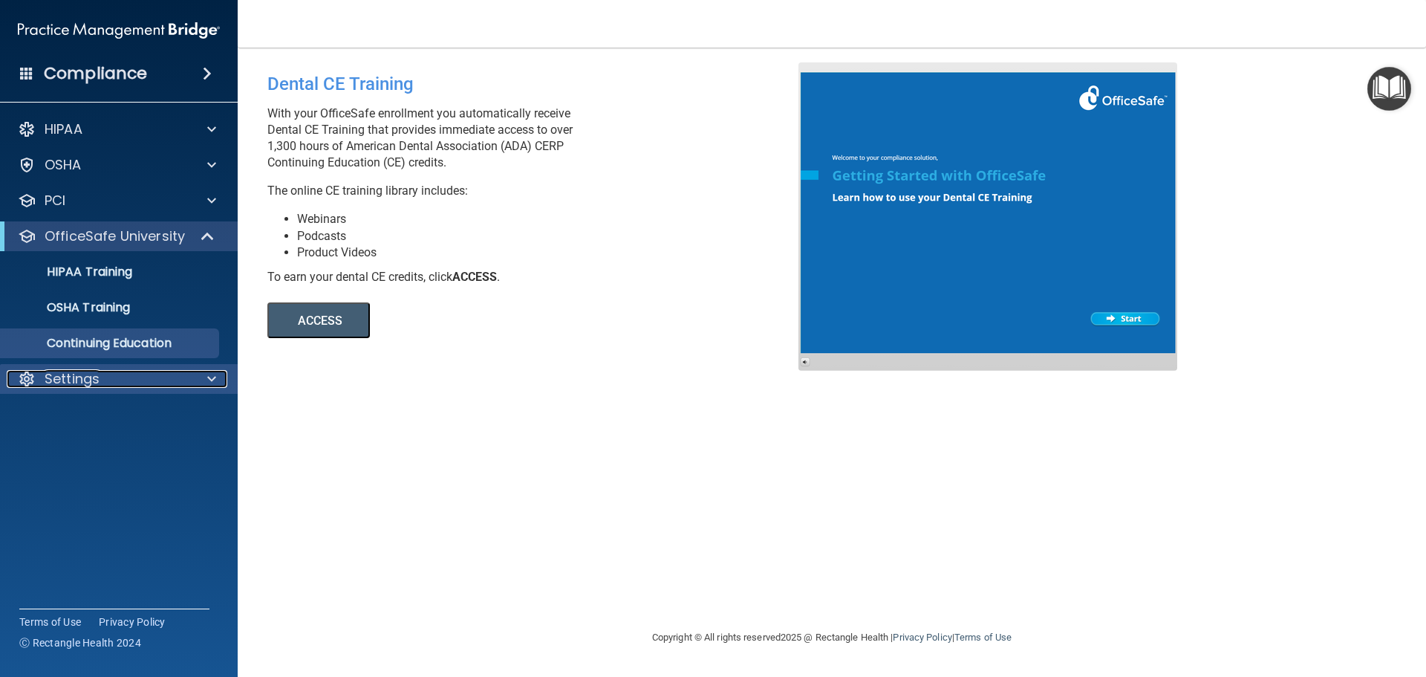
click at [97, 380] on p "Settings" at bounding box center [72, 379] width 55 height 18
click at [207, 381] on span at bounding box center [211, 379] width 9 height 18
click at [169, 230] on p "OfficeSafe University" at bounding box center [115, 236] width 140 height 18
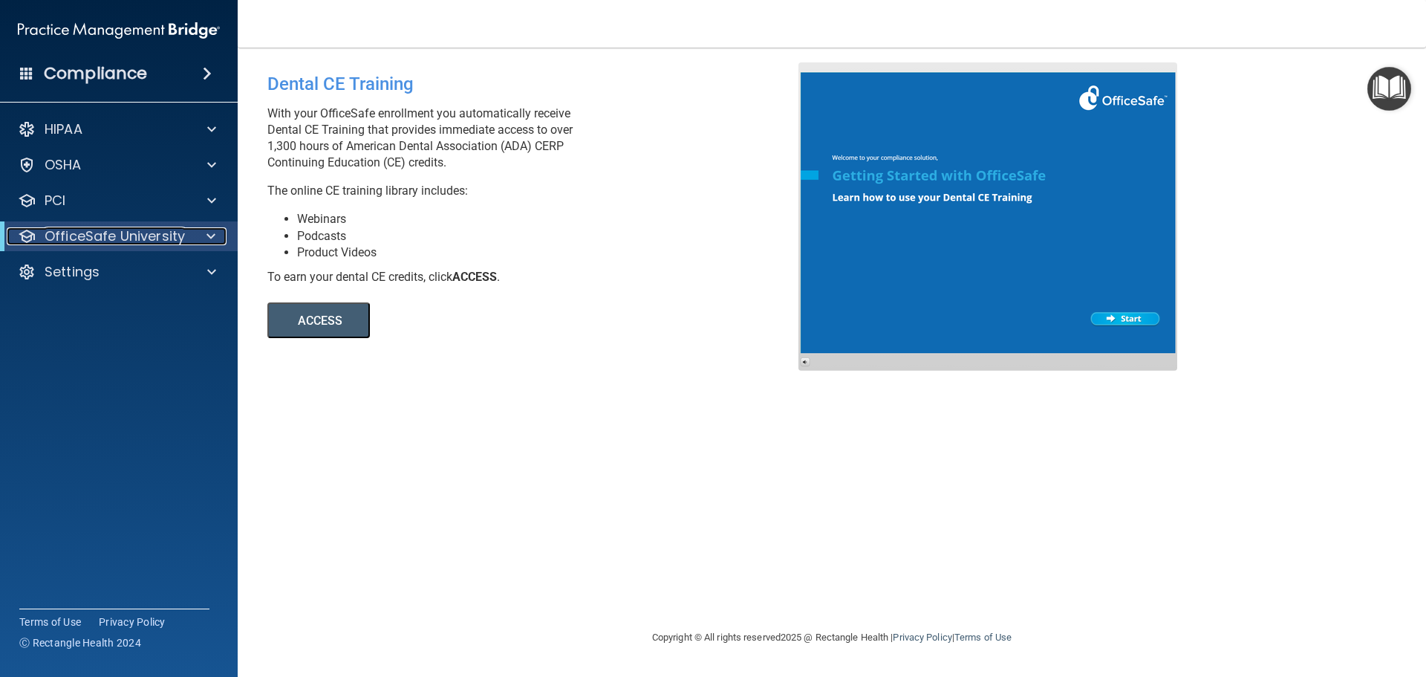
click at [207, 237] on span at bounding box center [210, 236] width 9 height 18
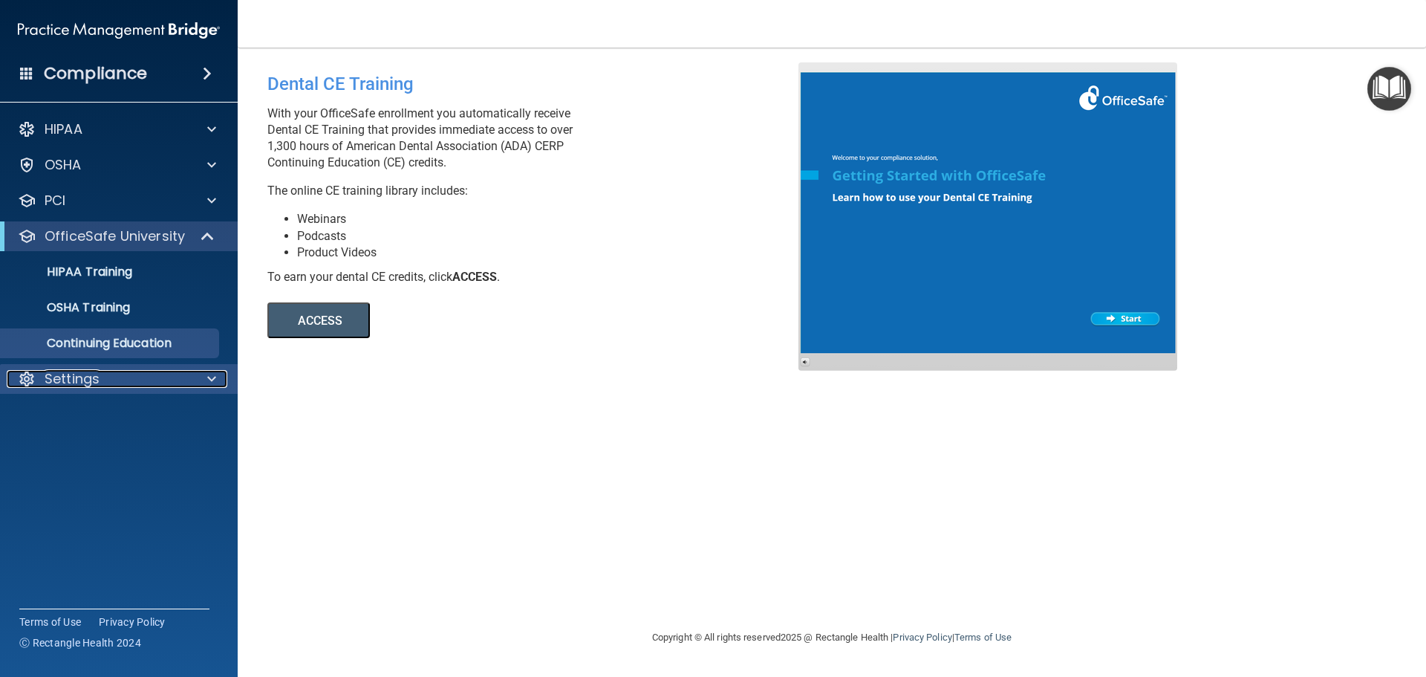
click at [108, 381] on div "Settings" at bounding box center [99, 379] width 184 height 18
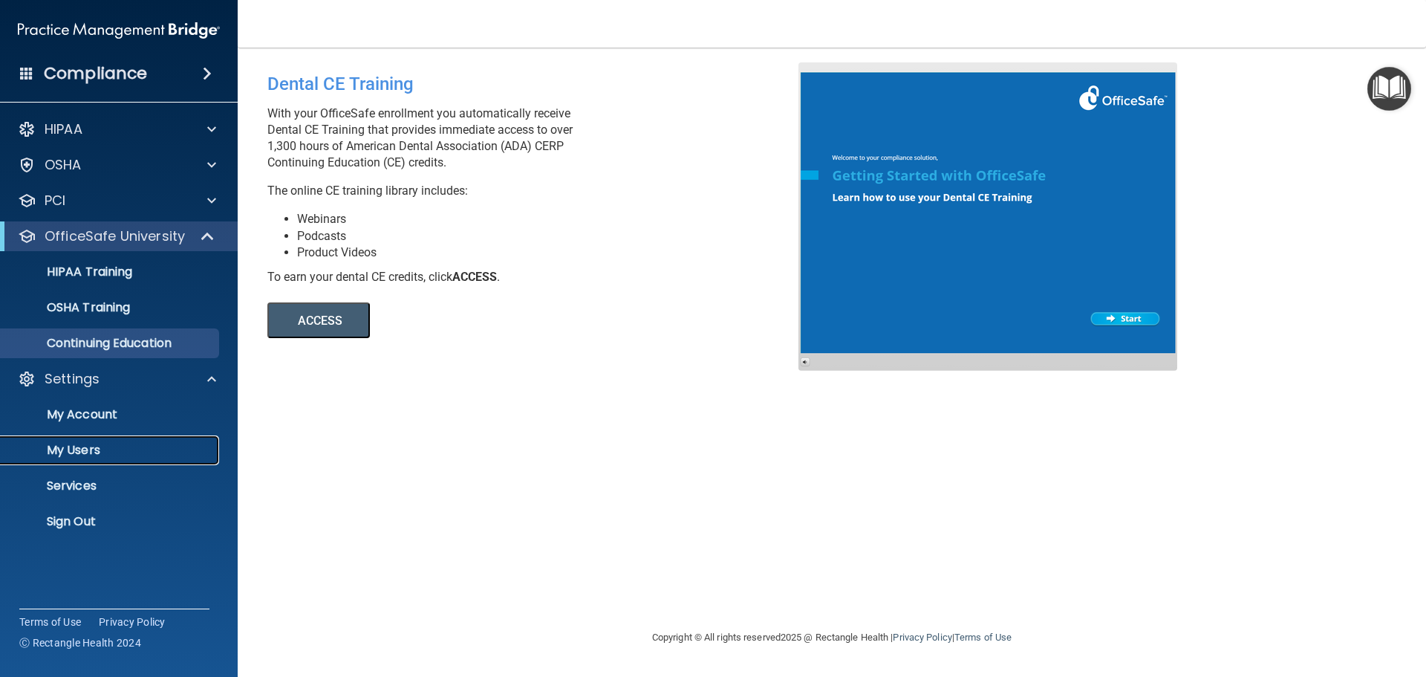
click at [105, 443] on p "My Users" at bounding box center [111, 450] width 203 height 15
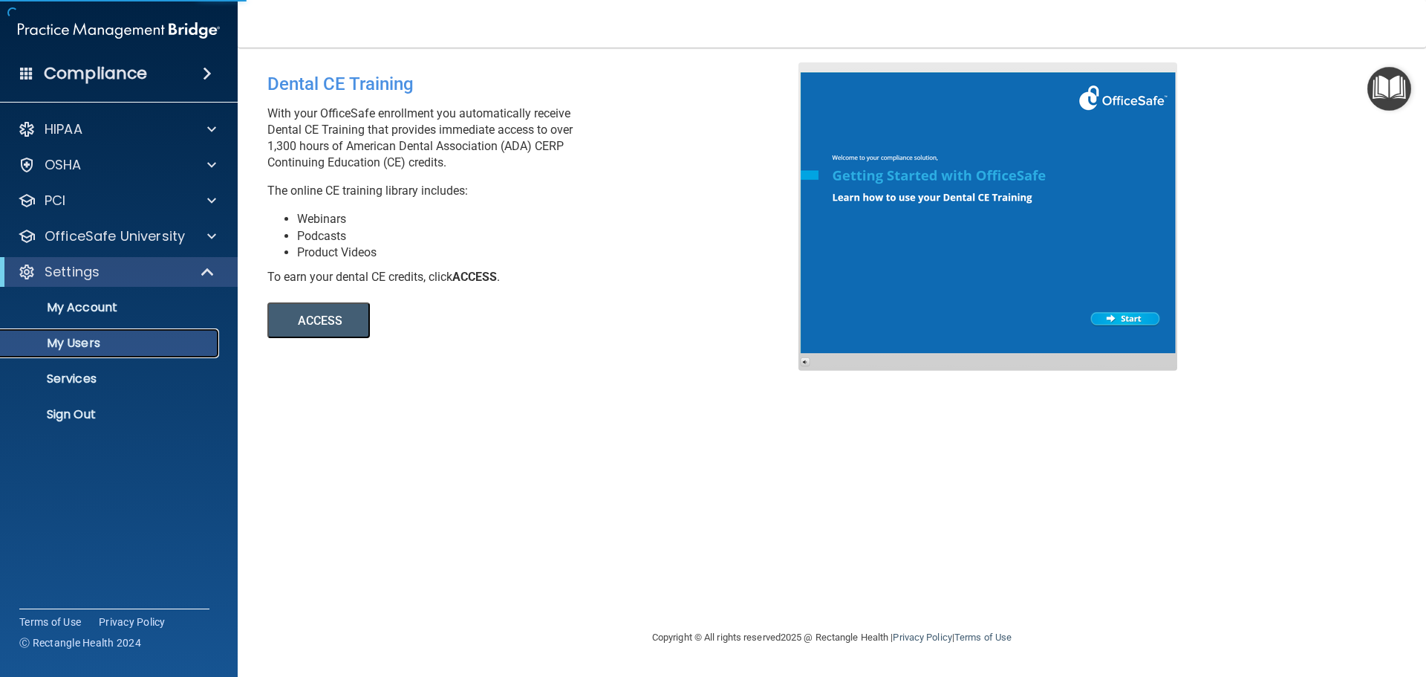
select select "20"
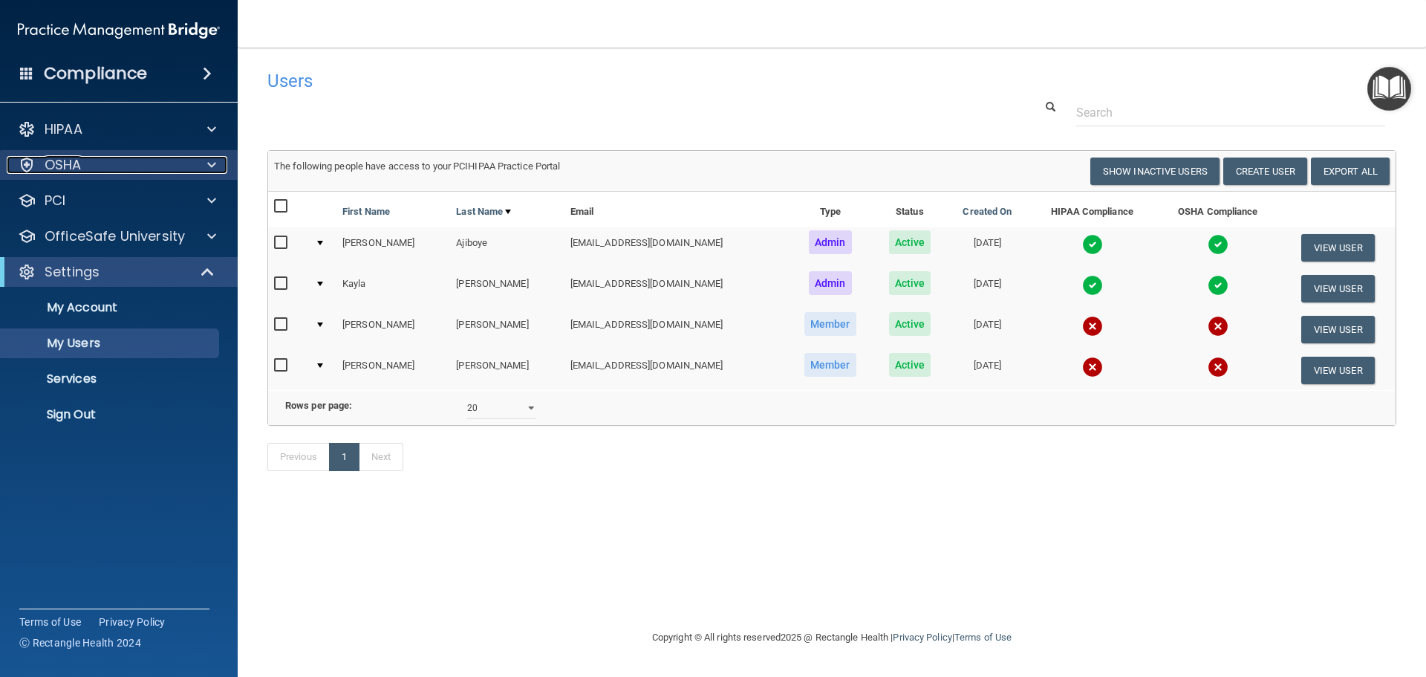
click at [157, 170] on div "OSHA" at bounding box center [99, 165] width 184 height 18
